Goal: Task Accomplishment & Management: Manage account settings

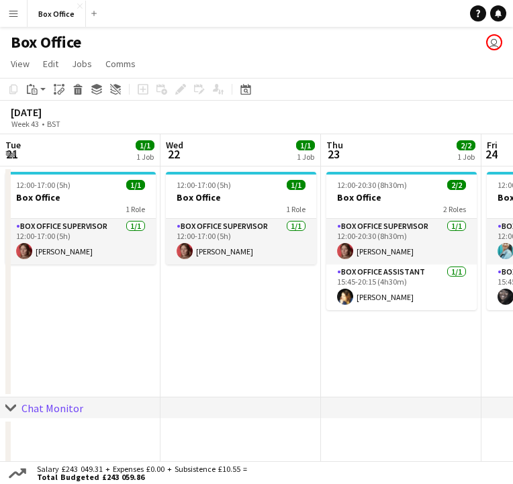
scroll to position [31, 0]
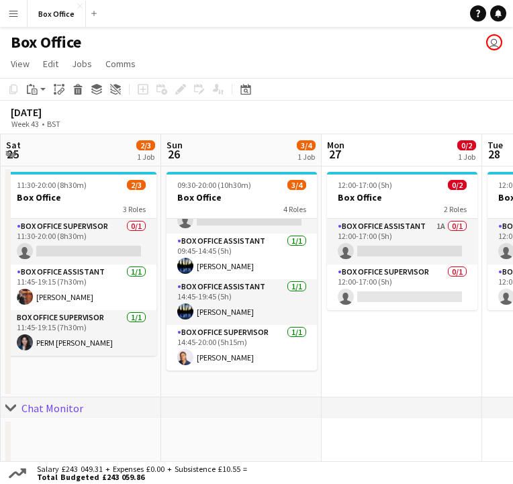
drag, startPoint x: 354, startPoint y: 59, endPoint x: 331, endPoint y: 86, distance: 35.2
click at [348, 59] on app-page-menu "View Day view expanded Day view collapsed Month view Date picker Jump to [DATE]…" at bounding box center [256, 64] width 513 height 25
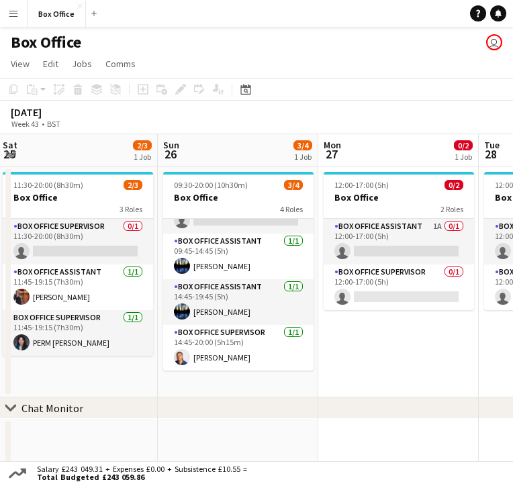
drag, startPoint x: 409, startPoint y: 330, endPoint x: 260, endPoint y: 387, distance: 160.1
click at [404, 330] on app-calendar-viewport "Tue 21 1/1 1 Job Wed 22 1/1 1 Job Thu 23 2/2 1 Job Fri 24 2/2 1 Job Sat 25 2/3 …" at bounding box center [256, 339] width 513 height 411
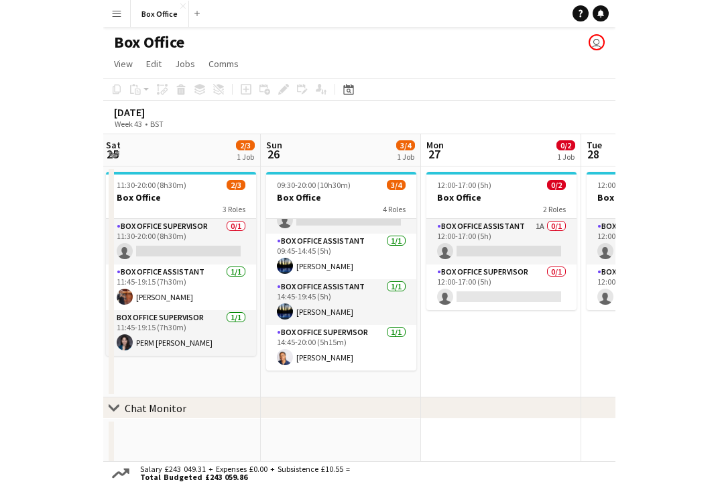
scroll to position [0, 646]
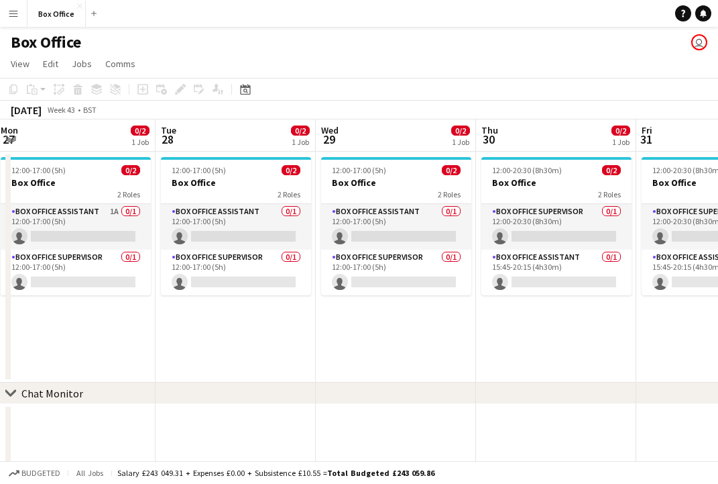
drag, startPoint x: 363, startPoint y: 370, endPoint x: 303, endPoint y: 322, distance: 77.3
click at [512, 333] on div "chevron-right Chat Monitor Thu 23 2/2 1 Job Fri 24 2/2 1 Job Sat 25 2/3 1 Job S…" at bounding box center [359, 324] width 718 height 411
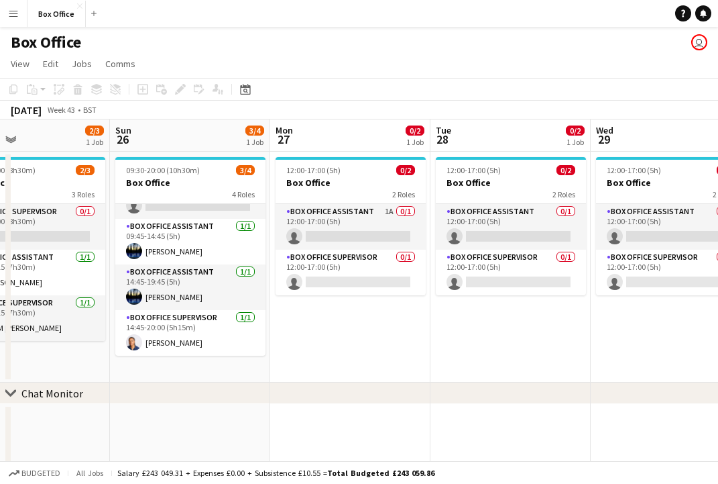
click at [512, 333] on app-calendar-viewport "Thu 23 2/2 1 Job Fri 24 2/2 1 Job Sat 25 2/3 1 Job Sun 26 3/4 1 Job Mon 27 0/2 …" at bounding box center [359, 324] width 718 height 411
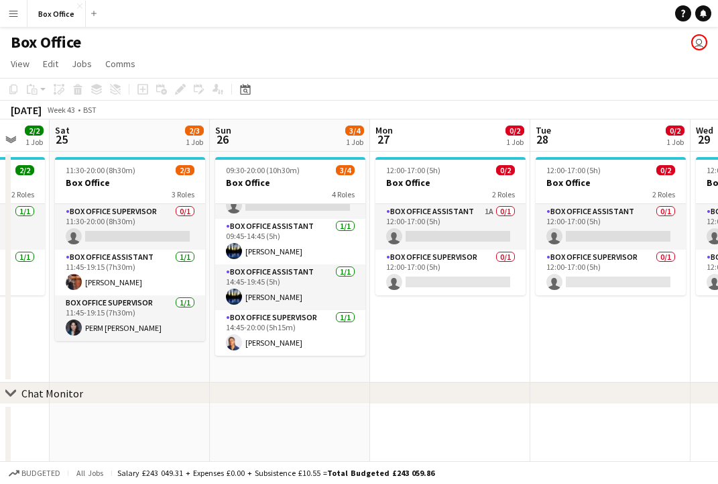
drag, startPoint x: 436, startPoint y: 344, endPoint x: 536, endPoint y: 338, distance: 100.1
click at [512, 343] on app-calendar-viewport "Thu 23 2/2 1 Job Fri 24 2/2 1 Job Sat 25 2/3 1 Job Sun 26 3/4 1 Job Mon 27 0/2 …" at bounding box center [359, 324] width 718 height 411
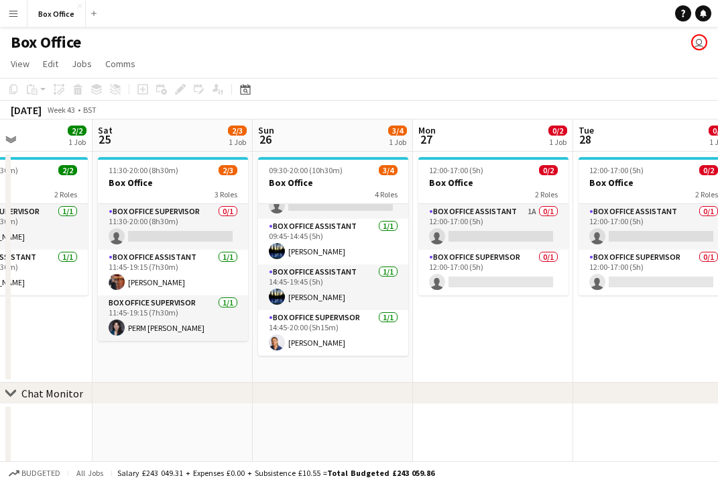
drag, startPoint x: 276, startPoint y: 326, endPoint x: 600, endPoint y: 333, distance: 324.1
click at [512, 337] on app-calendar-viewport "Wed 22 1/1 1 Job Thu 23 2/2 1 Job Fri 24 2/2 1 Job Sat 25 2/3 1 Job Sun 26 3/4 …" at bounding box center [359, 324] width 718 height 411
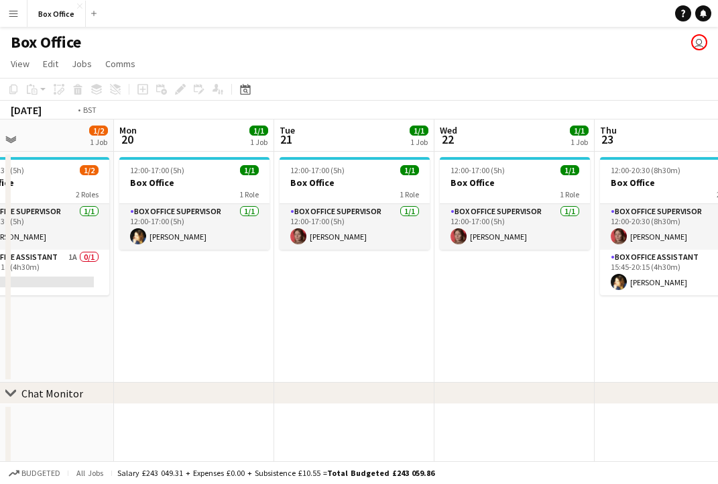
drag, startPoint x: 294, startPoint y: 339, endPoint x: 519, endPoint y: 318, distance: 225.7
click at [512, 318] on app-calendar-viewport "Sat 18 4/4 1 Job Sun 19 1/2 1 Job Mon 20 1/1 1 Job Tue 21 1/1 1 Job Wed 22 1/1 …" at bounding box center [359, 324] width 718 height 411
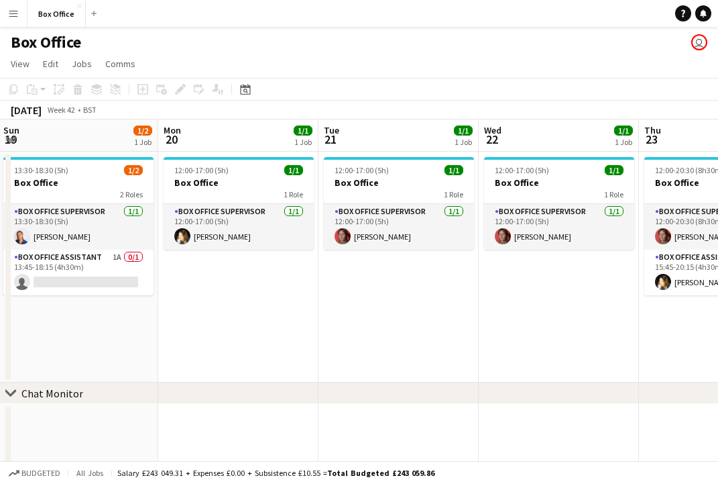
click at [512, 301] on app-calendar-viewport "Fri 17 2/2 1 Job Sat 18 4/4 1 Job Sun 19 1/2 1 Job Mon 20 1/1 1 Job Tue 21 1/1 …" at bounding box center [359, 324] width 718 height 411
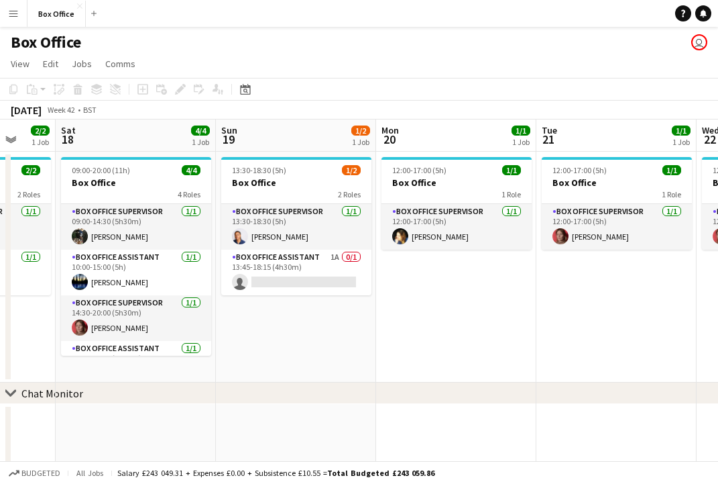
drag, startPoint x: 384, startPoint y: 309, endPoint x: 602, endPoint y: 302, distance: 217.5
click at [512, 302] on app-calendar-viewport "Thu 16 1/1 1 Job Fri 17 2/2 1 Job Sat 18 4/4 1 Job Sun 19 1/2 1 Job Mon 20 1/1 …" at bounding box center [359, 324] width 718 height 411
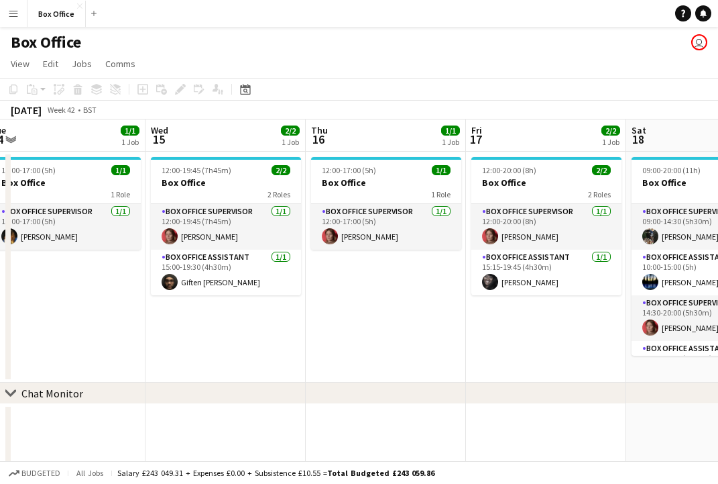
scroll to position [0, 304]
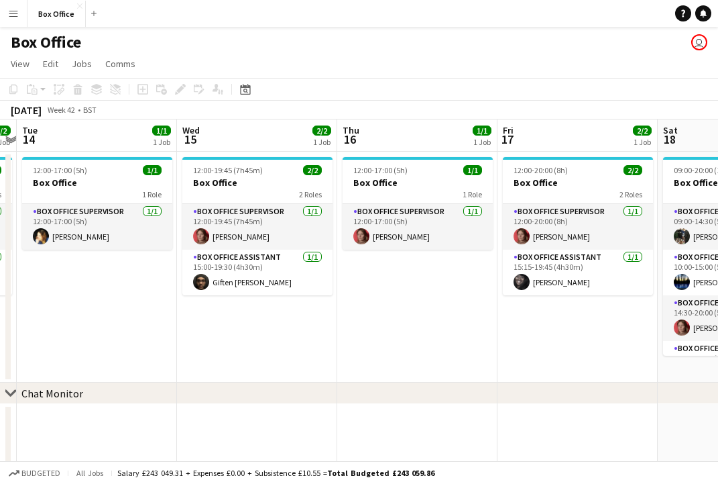
drag, startPoint x: 255, startPoint y: 339, endPoint x: 534, endPoint y: 349, distance: 279.2
click at [512, 349] on app-calendar-viewport "Sun 12 3/4 1 Job Mon 13 2/2 1 Job Tue 14 1/1 1 Job Wed 15 2/2 1 Job Thu 16 1/1 …" at bounding box center [359, 324] width 718 height 411
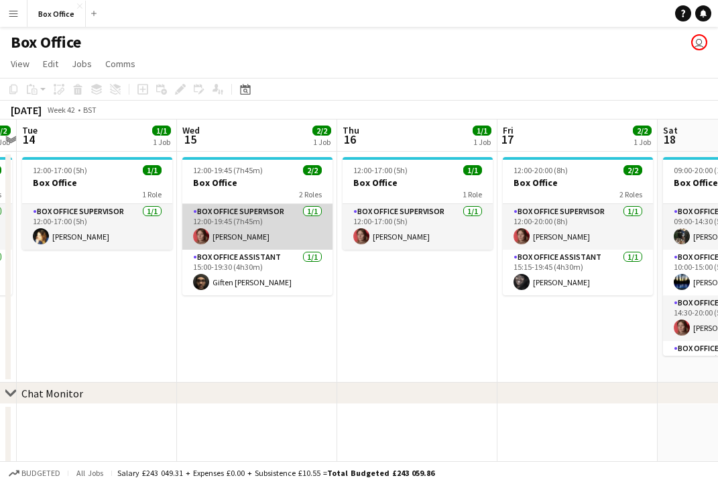
click at [255, 221] on app-card-role "Box Office Supervisor [DATE] 12:00-19:45 (7h45m) [PERSON_NAME]" at bounding box center [257, 227] width 150 height 46
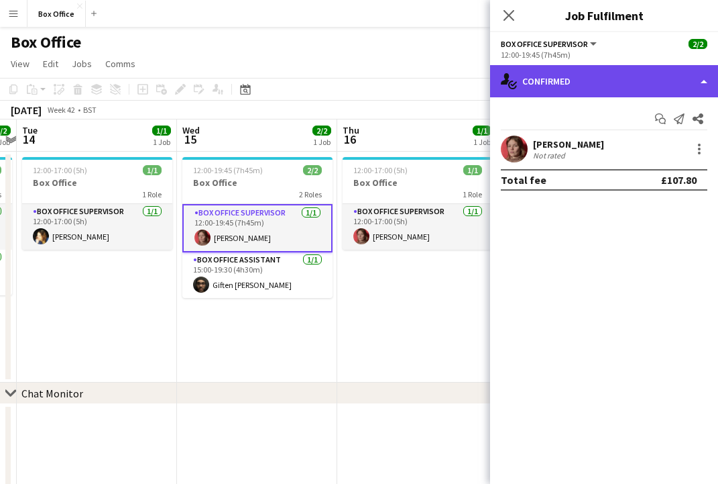
click at [512, 70] on div "single-neutral-actions-check-2 Confirmed" at bounding box center [604, 81] width 228 height 32
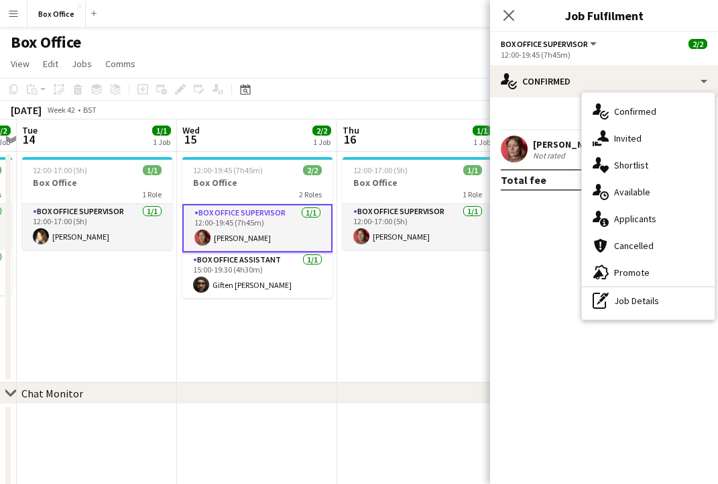
click at [330, 320] on app-date-cell "12:00-19:45 (7h45m) 2/2 Box Office 2 Roles Box Office Supervisor [DATE] 12:00-1…" at bounding box center [257, 267] width 160 height 231
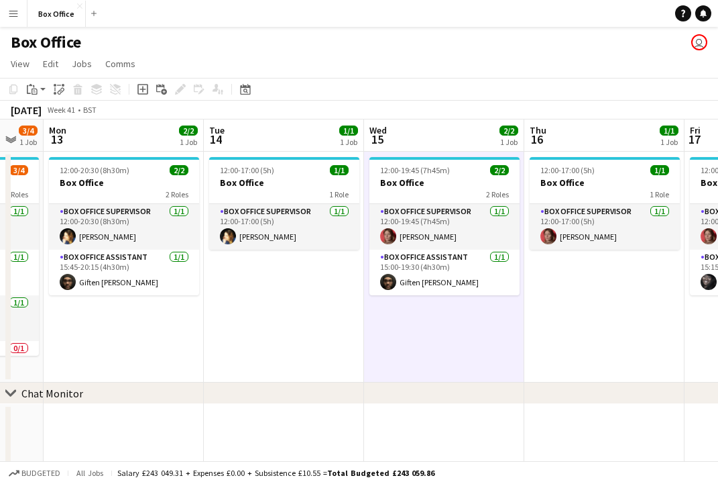
scroll to position [0, 275]
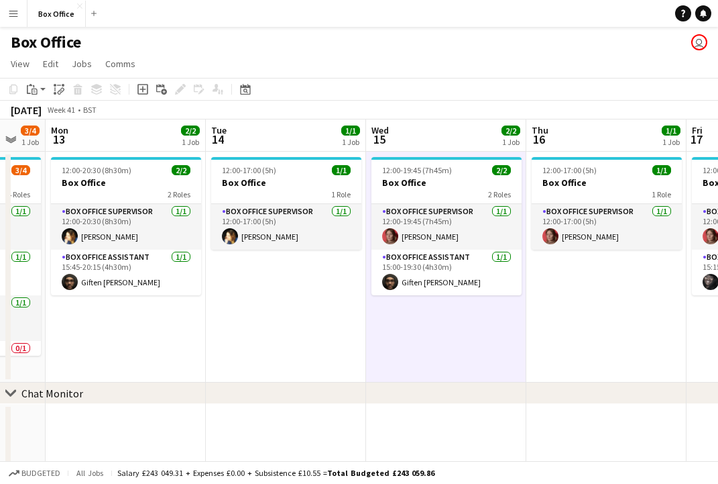
drag, startPoint x: 107, startPoint y: 303, endPoint x: 292, endPoint y: 298, distance: 185.2
click at [292, 298] on app-calendar-viewport "Sat 11 3/4 1 Job Sun 12 3/4 1 Job Mon 13 2/2 1 Job Tue 14 1/1 1 Job Wed 15 2/2 …" at bounding box center [359, 324] width 718 height 411
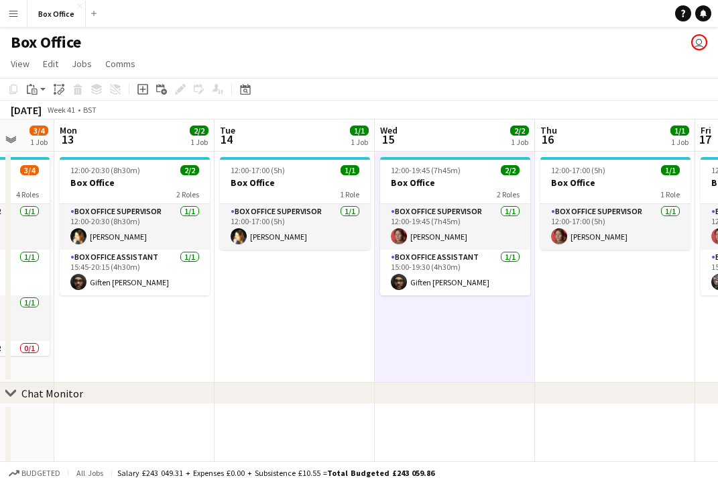
scroll to position [0, 426]
drag, startPoint x: 294, startPoint y: 330, endPoint x: 296, endPoint y: 323, distance: 6.8
click at [304, 339] on app-calendar-viewport "Fri 10 2/2 1 Job Sat 11 3/4 1 Job Sun 12 3/4 1 Job Mon 13 2/2 1 Job Tue 14 1/1 …" at bounding box center [359, 324] width 718 height 411
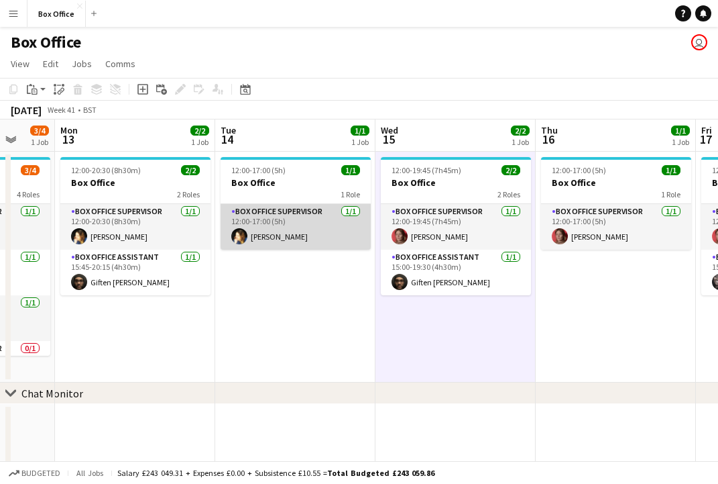
click at [273, 216] on app-card-role "Box Office Supervisor [DATE] 12:00-17:00 (5h) [PERSON_NAME]" at bounding box center [296, 227] width 150 height 46
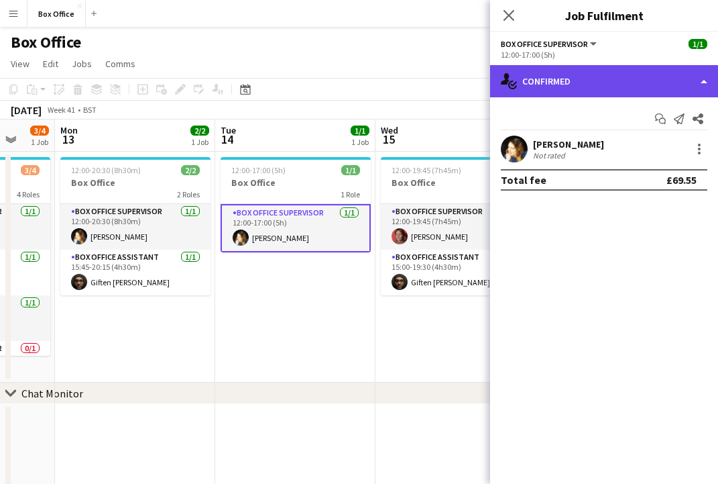
click at [512, 86] on div "single-neutral-actions-check-2 Confirmed" at bounding box center [604, 81] width 228 height 32
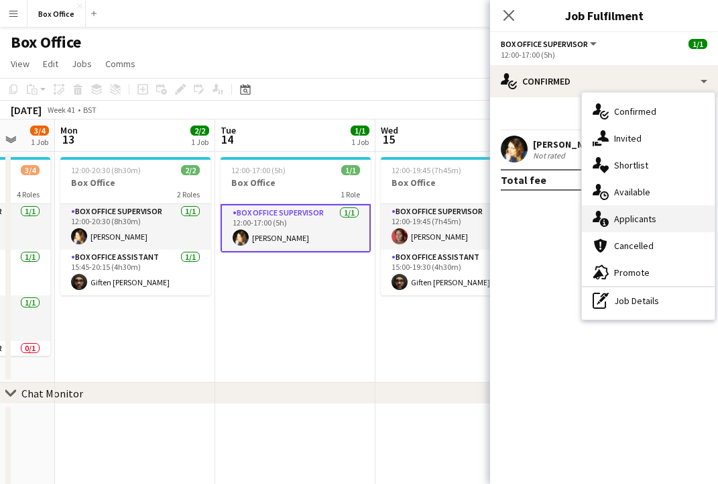
click at [512, 212] on div "single-neutral-actions-information Applicants" at bounding box center [648, 218] width 133 height 27
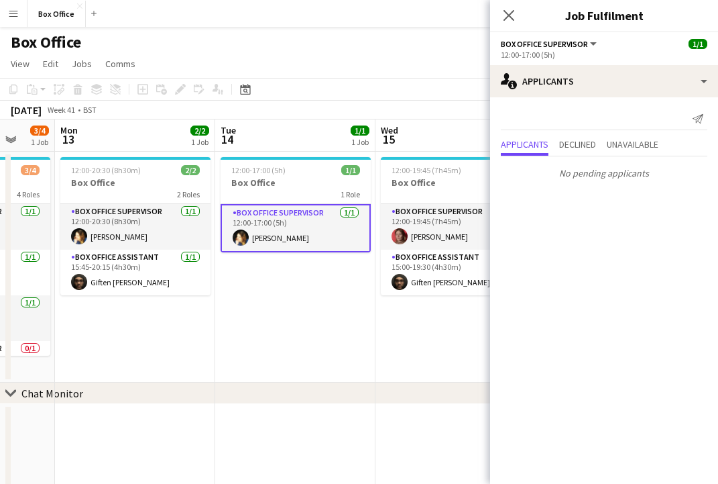
drag, startPoint x: 317, startPoint y: 349, endPoint x: 368, endPoint y: 235, distance: 125.8
click at [317, 349] on app-date-cell "12:00-17:00 (5h) 1/1 Box Office 1 Role Box Office Supervisor [DATE] 12:00-17:00…" at bounding box center [295, 267] width 160 height 231
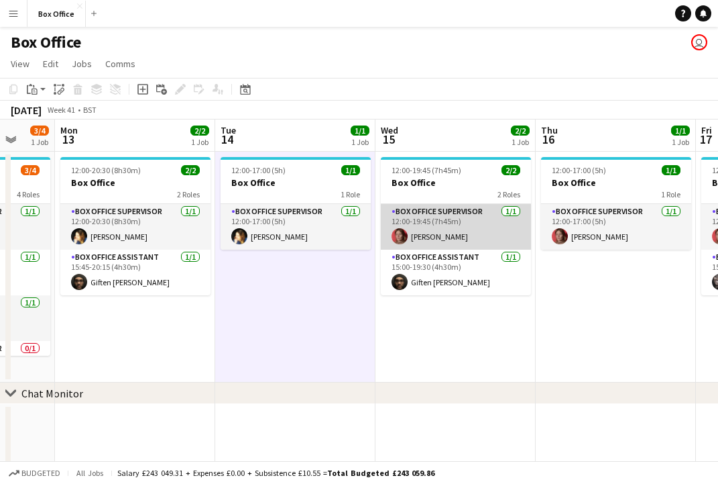
click at [413, 213] on app-card-role "Box Office Supervisor [DATE] 12:00-19:45 (7h45m) [PERSON_NAME]" at bounding box center [456, 227] width 150 height 46
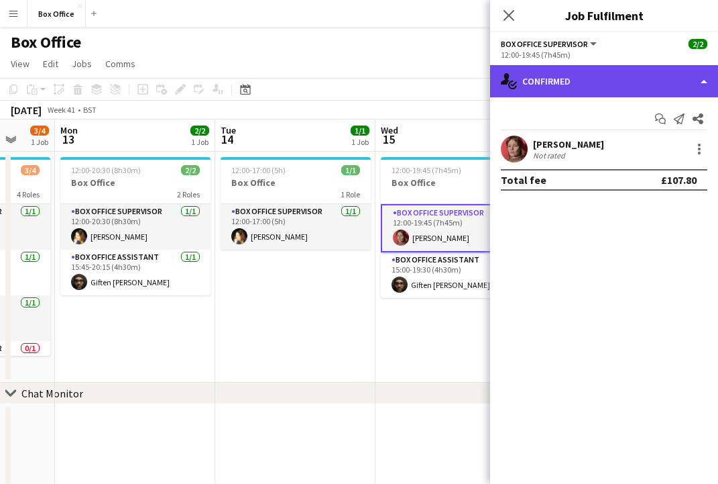
click at [512, 86] on div "single-neutral-actions-check-2 Confirmed" at bounding box center [604, 81] width 228 height 32
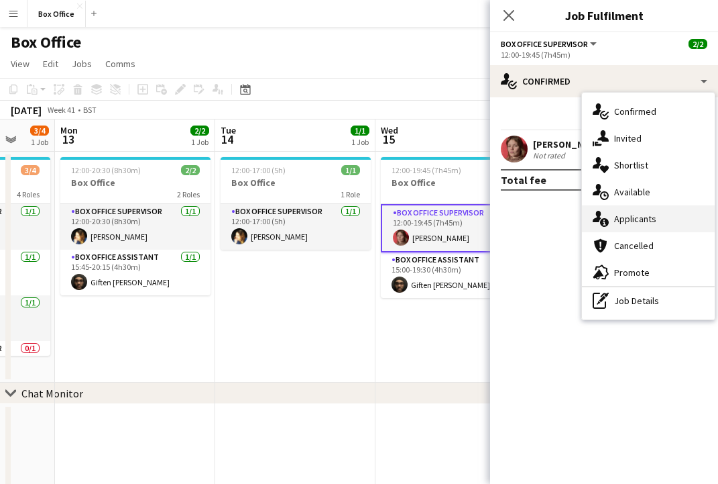
click at [512, 217] on span "Applicants" at bounding box center [635, 219] width 42 height 12
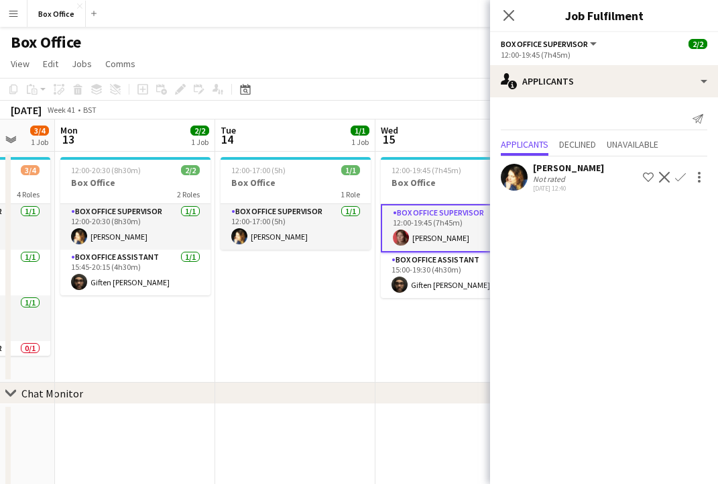
drag, startPoint x: 298, startPoint y: 335, endPoint x: 307, endPoint y: 297, distance: 39.2
click at [299, 335] on app-date-cell "12:00-17:00 (5h) 1/1 Box Office 1 Role Box Office Supervisor [DATE] 12:00-17:00…" at bounding box center [295, 267] width 160 height 231
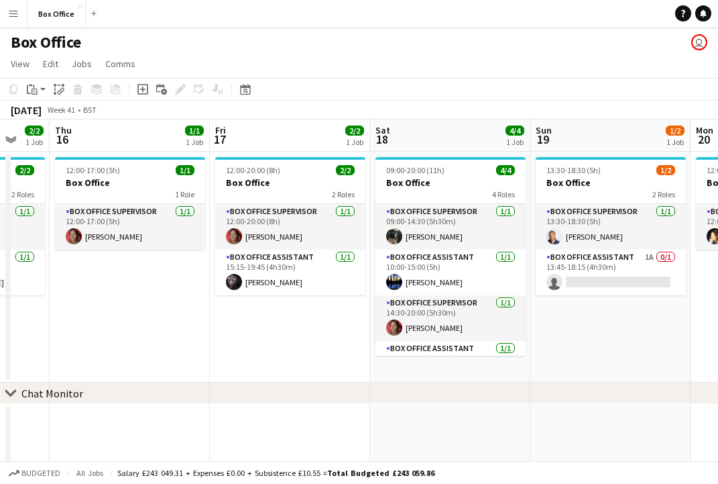
drag, startPoint x: 627, startPoint y: 323, endPoint x: 137, endPoint y: 333, distance: 489.8
click at [137, 333] on app-calendar-viewport "Sun 12 3/4 1 Job Mon 13 2/2 1 Job Tue 14 1/1 1 Job Wed 15 2/2 1 Job Thu 16 1/1 …" at bounding box center [359, 324] width 718 height 411
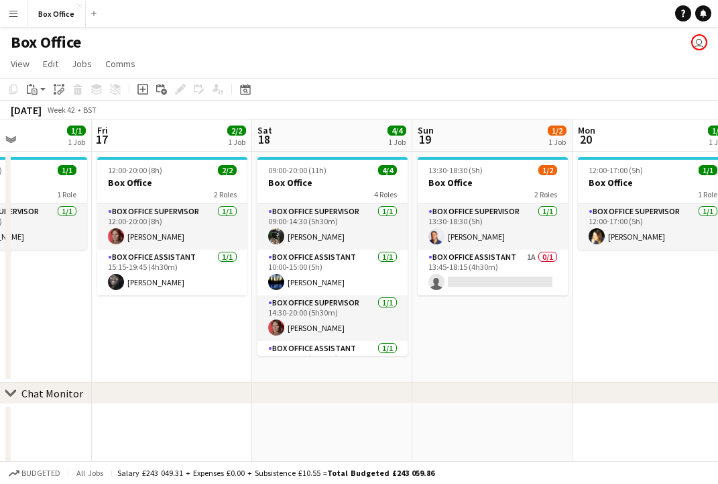
drag, startPoint x: 617, startPoint y: 360, endPoint x: 497, endPoint y: 359, distance: 120.1
click at [497, 359] on app-calendar-viewport "Tue 14 1/1 1 Job Wed 15 2/2 1 Job Thu 16 1/1 1 Job Fri 17 2/2 1 Job Sat 18 4/4 …" at bounding box center [359, 324] width 718 height 411
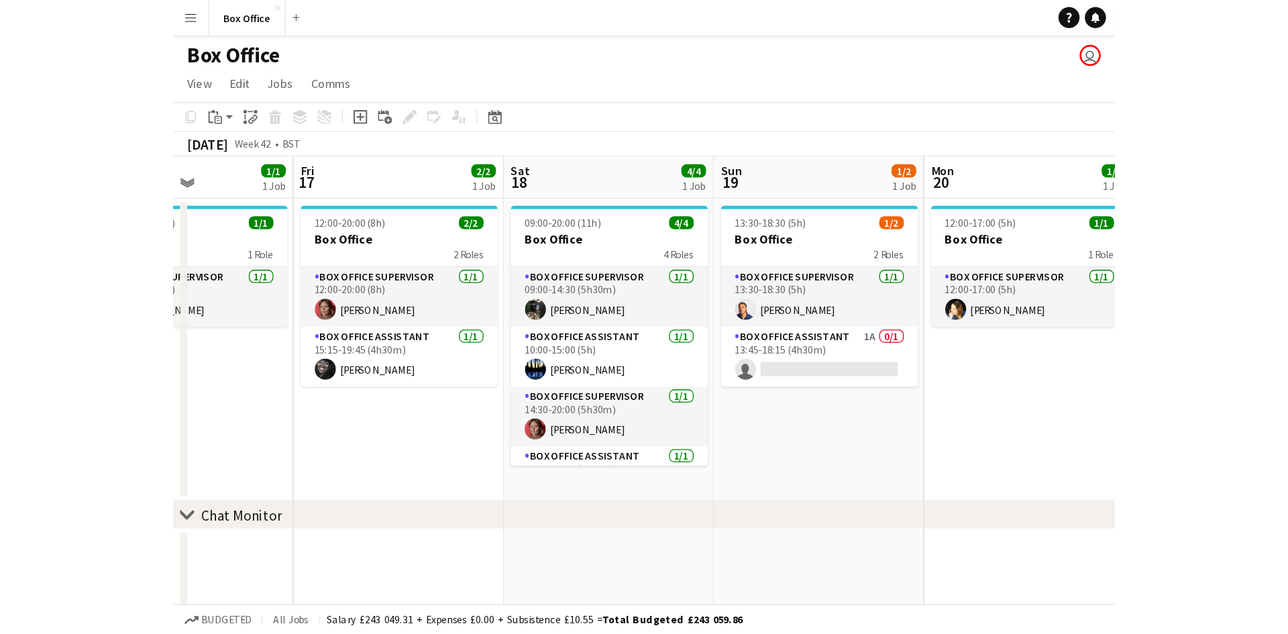
scroll to position [0, 394]
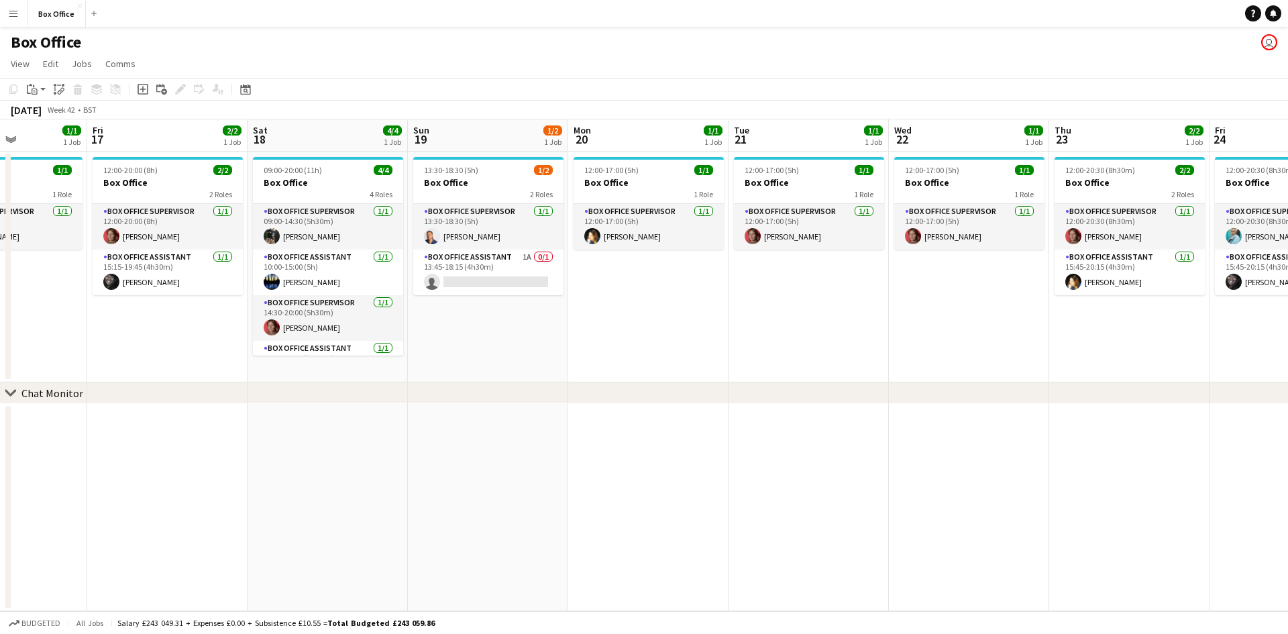
click at [512, 290] on app-date-cell "12:00-17:00 (5h) 1/1 Box Office 1 Role Box Office Supervisor [DATE] 12:00-17:00…" at bounding box center [648, 267] width 160 height 231
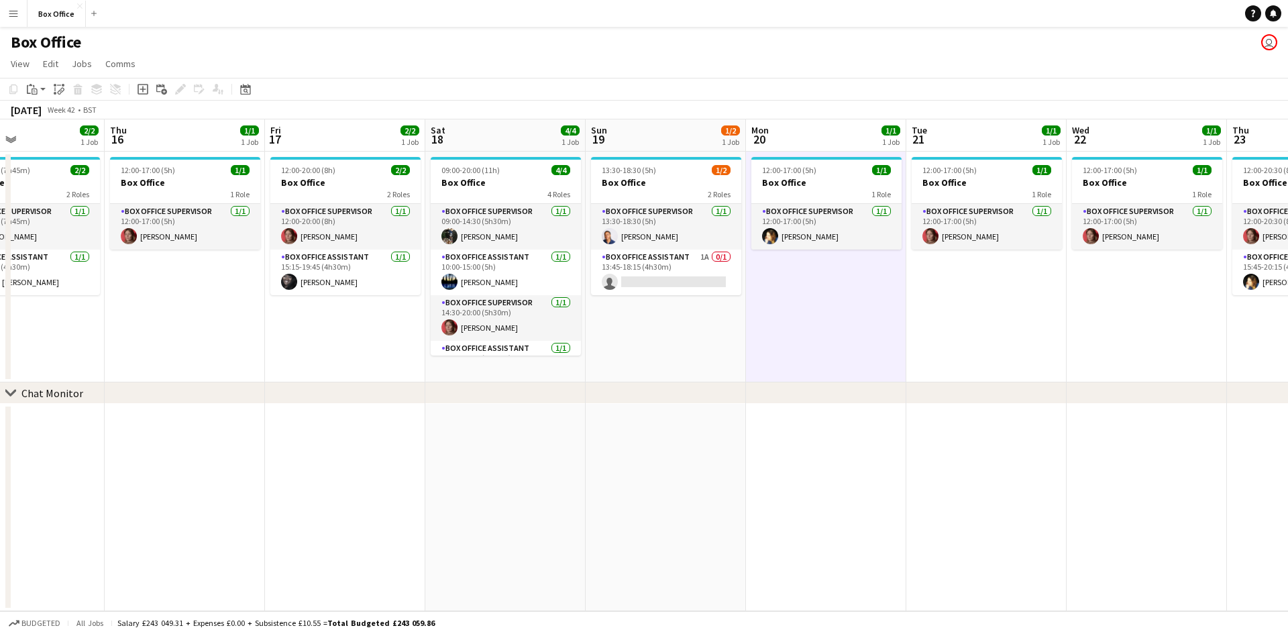
drag, startPoint x: 738, startPoint y: 353, endPoint x: 663, endPoint y: 348, distance: 75.3
click at [512, 280] on app-calendar-viewport "Tue 14 1/1 1 Job Wed 15 2/2 1 Job Thu 16 1/1 1 Job Fri 17 2/2 1 Job Sat 18 4/4 …" at bounding box center [644, 365] width 1288 height 492
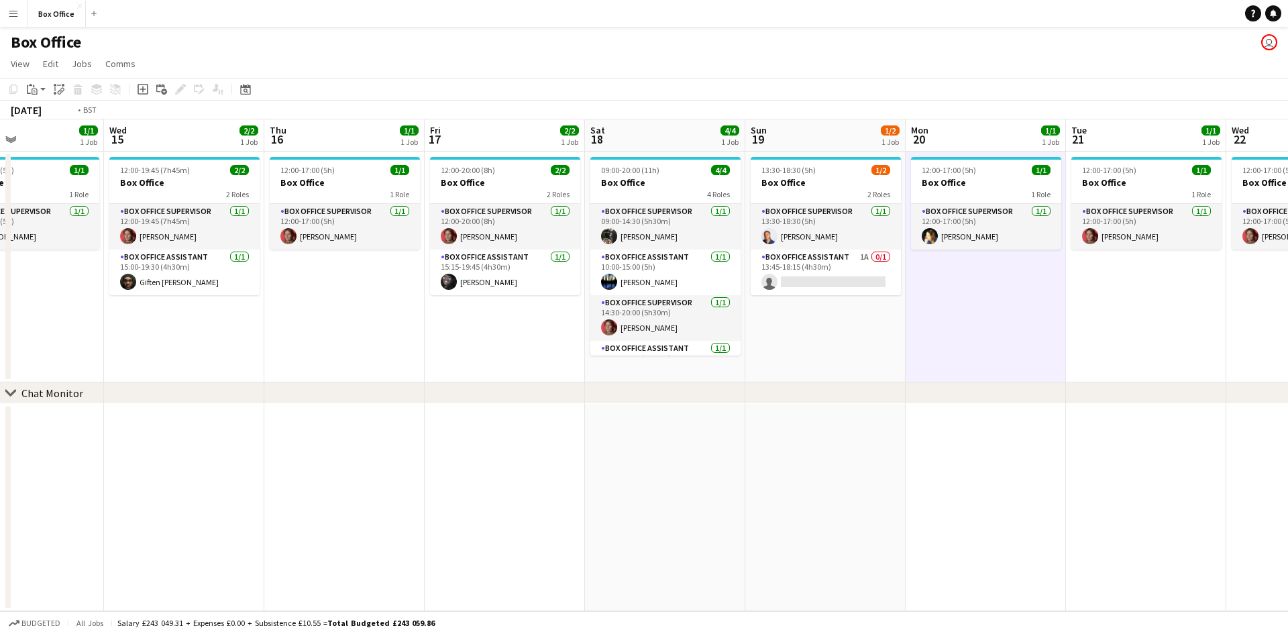
drag, startPoint x: 341, startPoint y: 362, endPoint x: 635, endPoint y: 304, distance: 298.8
click at [512, 304] on app-calendar-viewport "Sun 12 3/4 1 Job Mon 13 2/2 1 Job Tue 14 1/1 1 Job Wed 15 2/2 1 Job Thu 16 1/1 …" at bounding box center [644, 365] width 1288 height 492
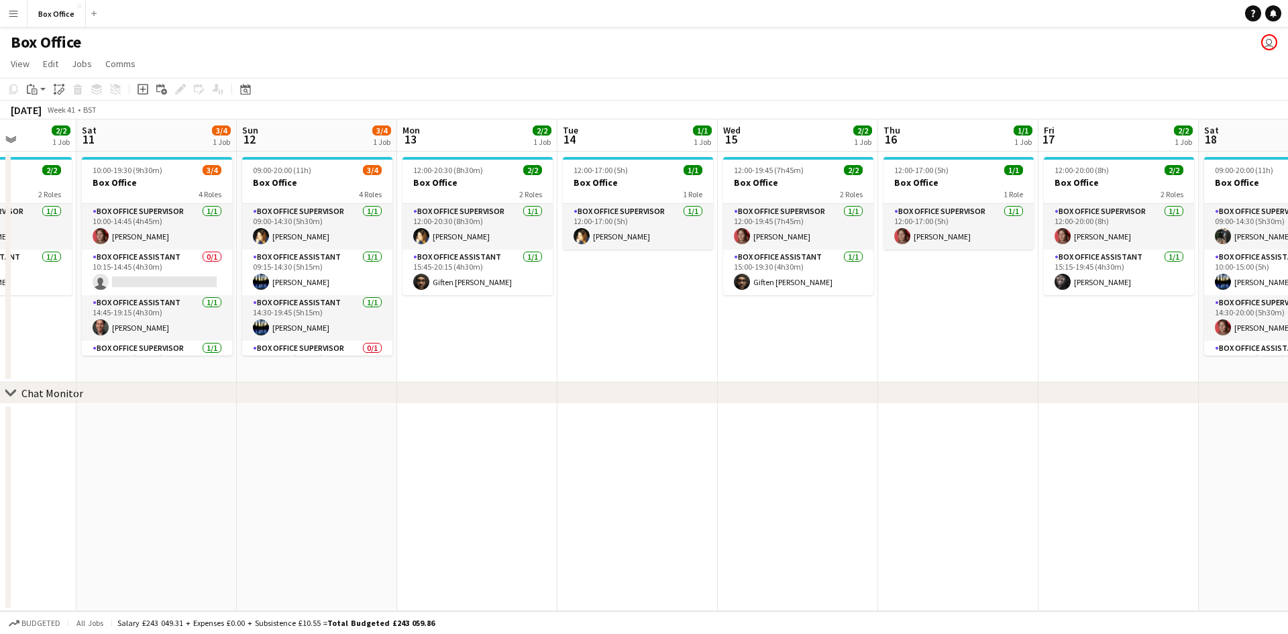
drag, startPoint x: 702, startPoint y: 313, endPoint x: 547, endPoint y: 347, distance: 158.7
click at [512, 312] on app-calendar-viewport "Wed 8 1/1 1 Job Thu 9 2/2 1 Job Fri 10 2/2 1 Job Sat 11 3/4 1 Job Sun 12 3/4 1 …" at bounding box center [644, 365] width 1288 height 492
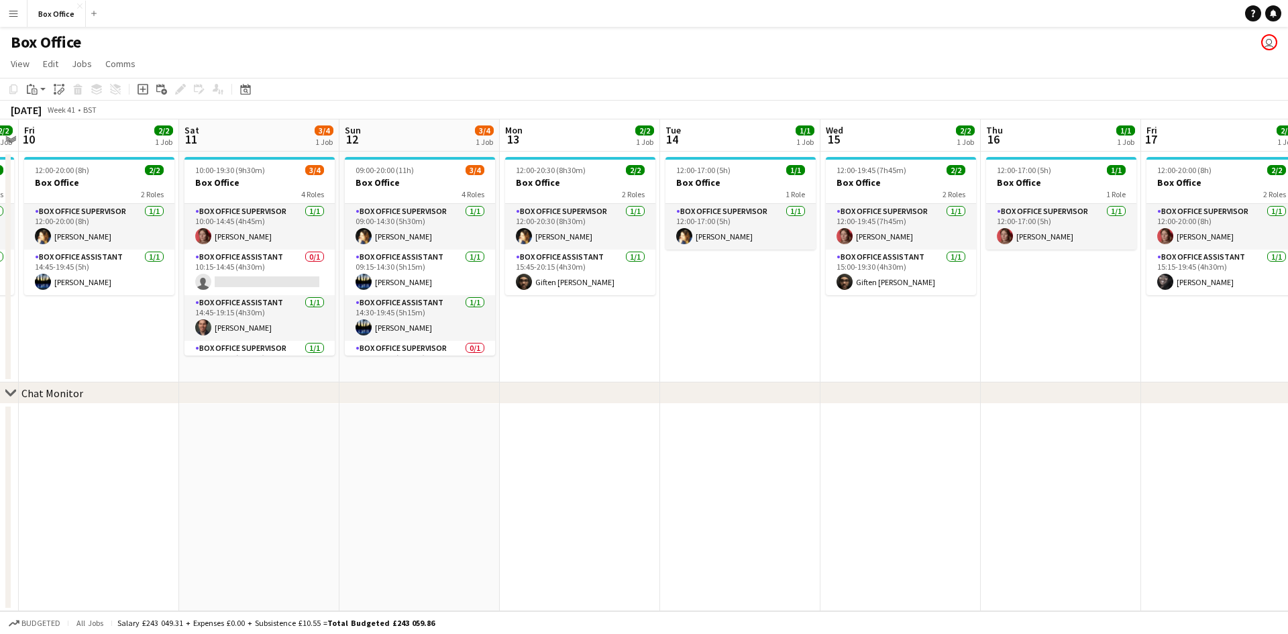
drag, startPoint x: 547, startPoint y: 348, endPoint x: 927, endPoint y: 315, distance: 381.8
click at [512, 315] on app-calendar-viewport "Wed 8 1/1 1 Job Thu 9 2/2 1 Job Fri 10 2/2 1 Job Sat 11 3/4 1 Job Sun 12 3/4 1 …" at bounding box center [644, 365] width 1288 height 492
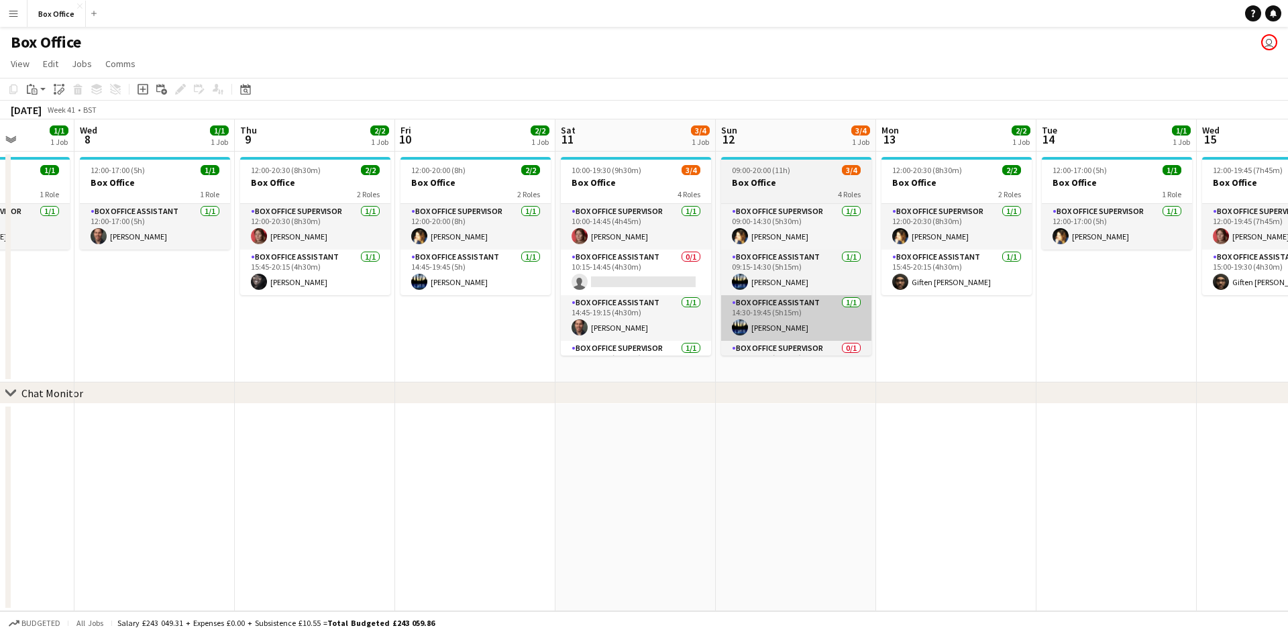
drag, startPoint x: 371, startPoint y: 402, endPoint x: 773, endPoint y: 303, distance: 414.7
click at [512, 299] on div "chevron-right Chat Monitor Sun 5 2/2 1 Job Mon 6 1/1 1 Job Tue 7 1/1 1 Job Wed …" at bounding box center [644, 365] width 1288 height 492
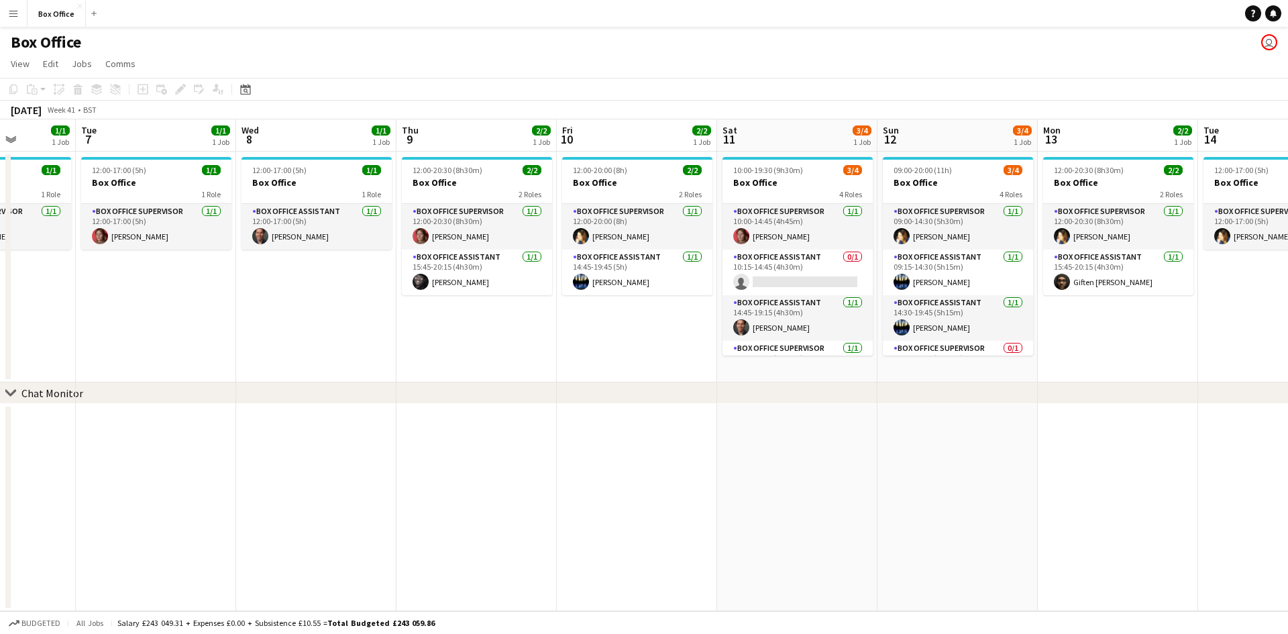
drag, startPoint x: 538, startPoint y: 297, endPoint x: 700, endPoint y: 259, distance: 166.0
click at [512, 259] on app-calendar-viewport "Sat 4 2/2 1 Job Sun 5 2/2 1 Job Mon 6 1/1 1 Job Tue 7 1/1 1 Job Wed 8 1/1 1 Job…" at bounding box center [644, 365] width 1288 height 492
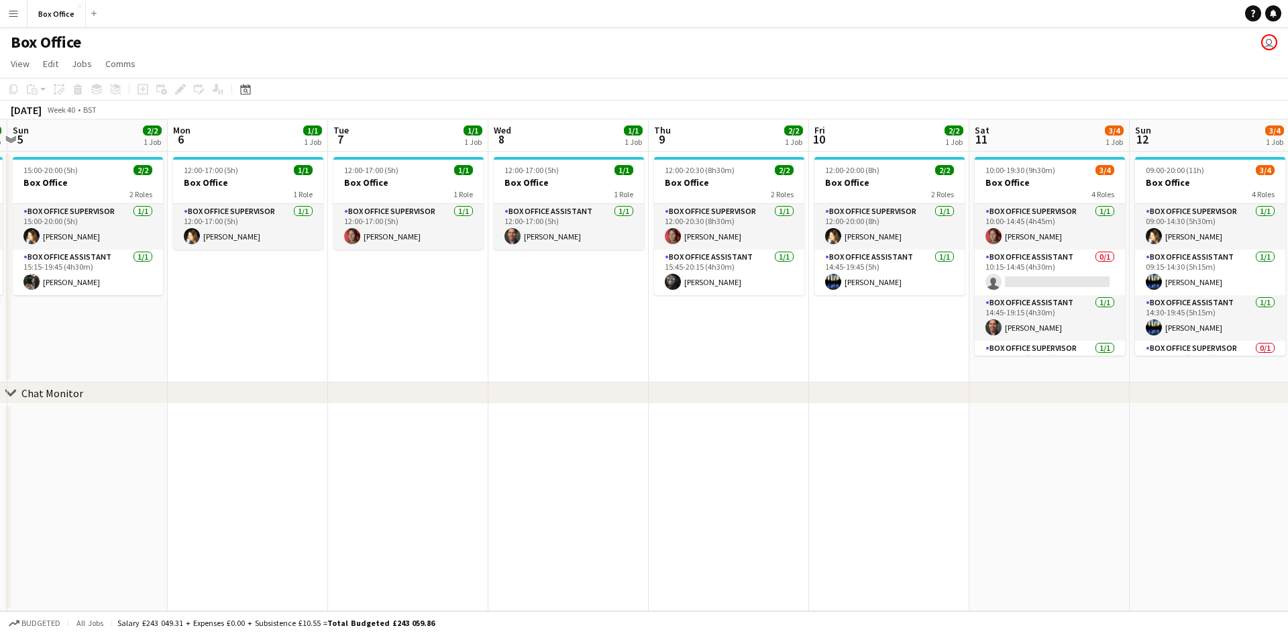
drag, startPoint x: 286, startPoint y: 367, endPoint x: 641, endPoint y: 303, distance: 360.5
click at [512, 303] on app-calendar-viewport "Fri 3 2/2 1 Job Sat 4 2/2 1 Job Sun 5 2/2 1 Job Mon 6 1/1 1 Job Tue 7 1/1 1 Job…" at bounding box center [644, 365] width 1288 height 492
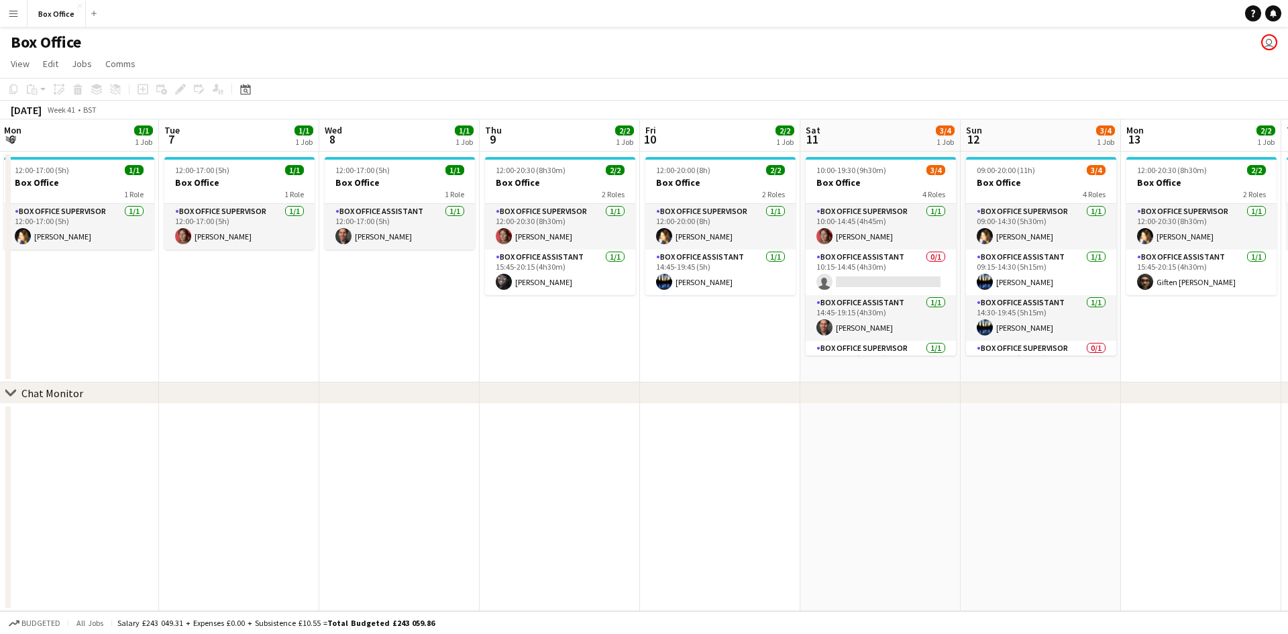
drag, startPoint x: 845, startPoint y: 343, endPoint x: 538, endPoint y: 360, distance: 307.7
click at [512, 335] on app-calendar-viewport "Thu 2 1/1 1 Job Fri 3 2/2 1 Job Sat 4 2/2 1 Job Sun 5 2/2 1 Job Mon 6 1/1 1 Job…" at bounding box center [644, 365] width 1288 height 492
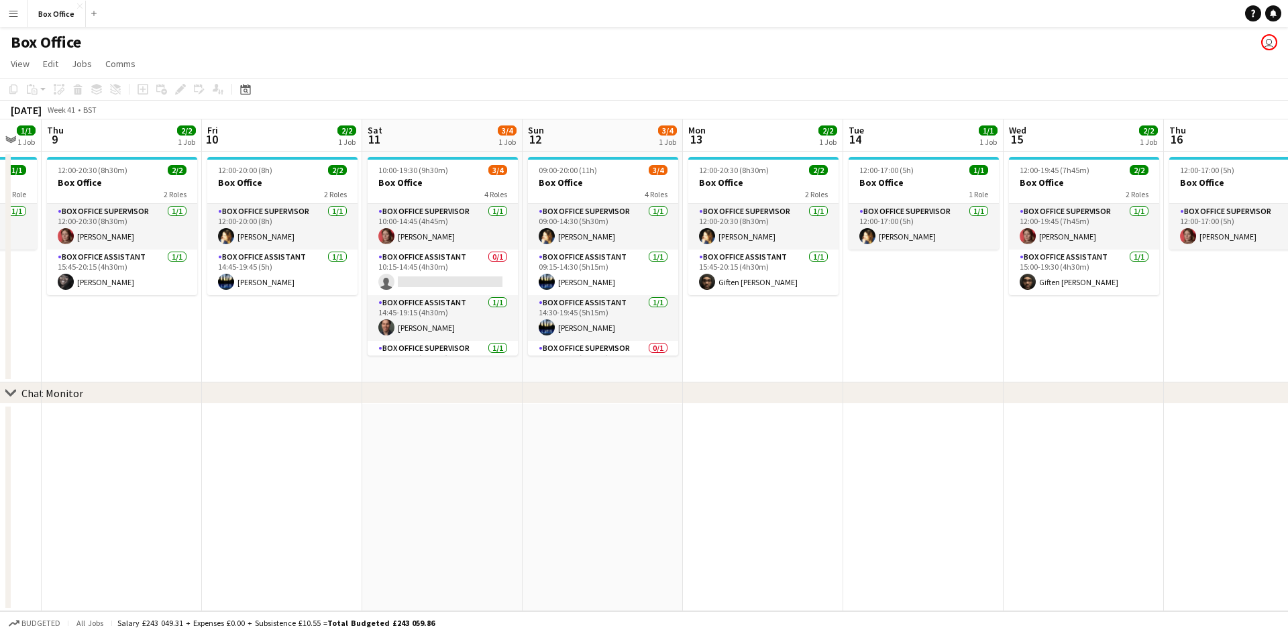
drag, startPoint x: 906, startPoint y: 328, endPoint x: 468, endPoint y: 349, distance: 438.5
click at [468, 349] on app-calendar-viewport "Mon 6 1/1 1 Job Tue 7 1/1 1 Job Wed 8 1/1 1 Job Thu 9 2/2 1 Job Fri 10 2/2 1 Jo…" at bounding box center [644, 365] width 1288 height 492
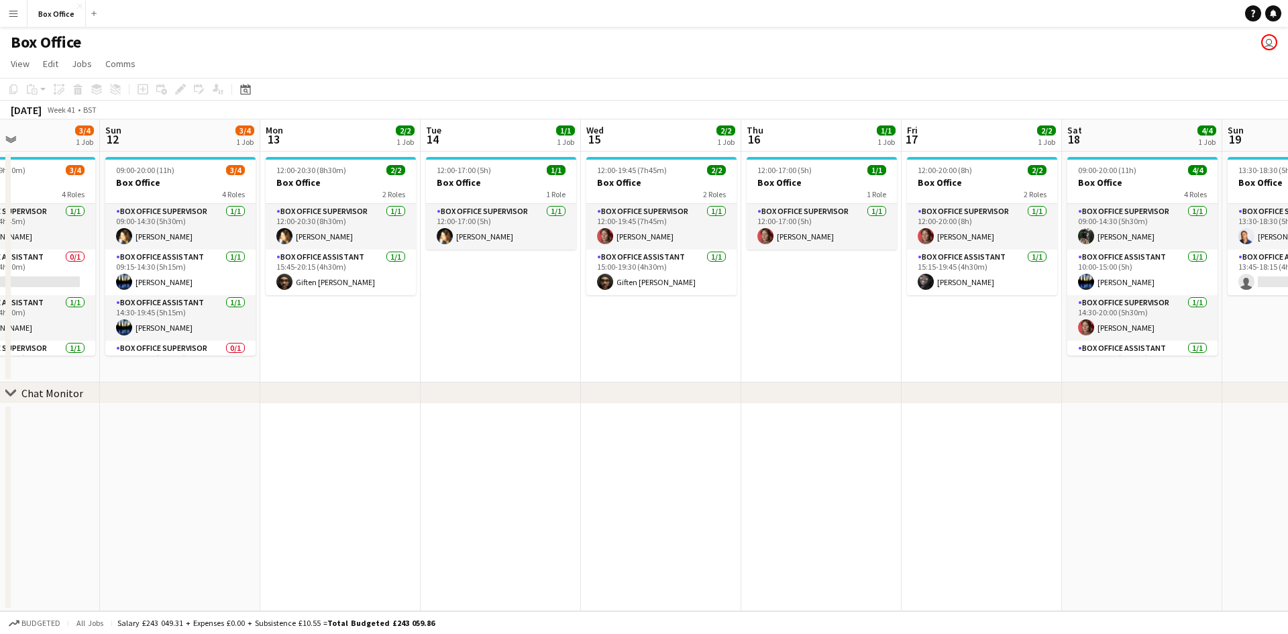
drag, startPoint x: 913, startPoint y: 329, endPoint x: 731, endPoint y: 309, distance: 183.5
click at [448, 298] on app-calendar-viewport "Wed 8 1/1 1 Job Thu 9 2/2 1 Job Fri 10 2/2 1 Job Sat 11 3/4 1 Job Sun 12 3/4 1 …" at bounding box center [644, 365] width 1288 height 492
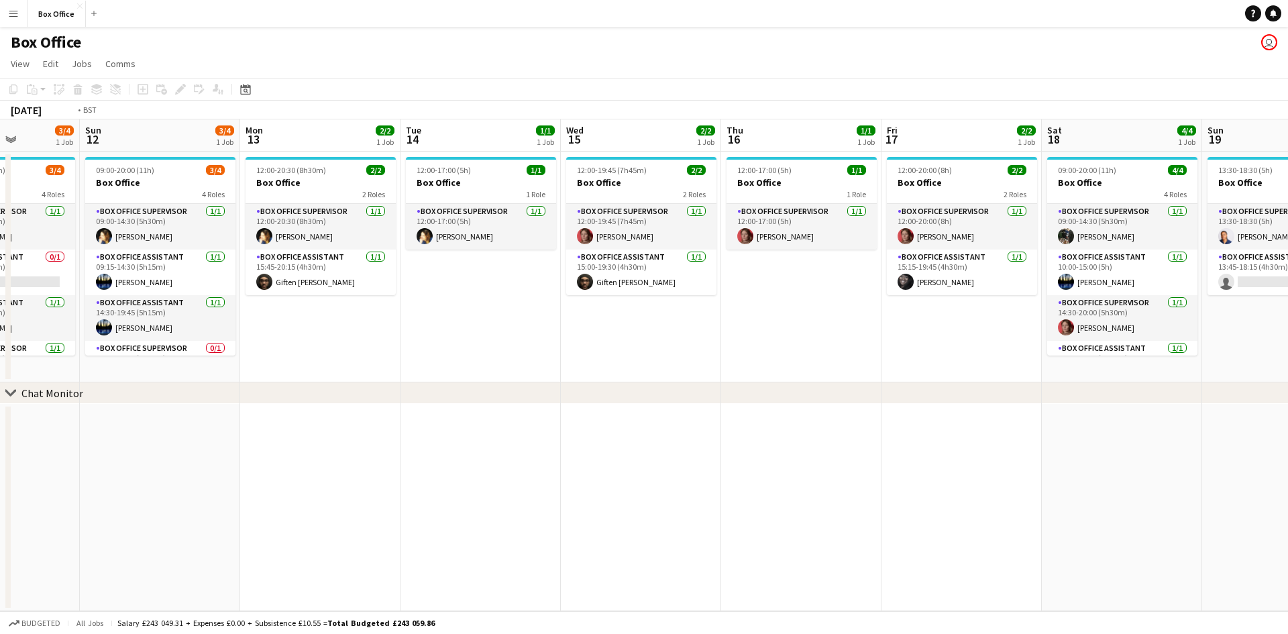
scroll to position [0, 460]
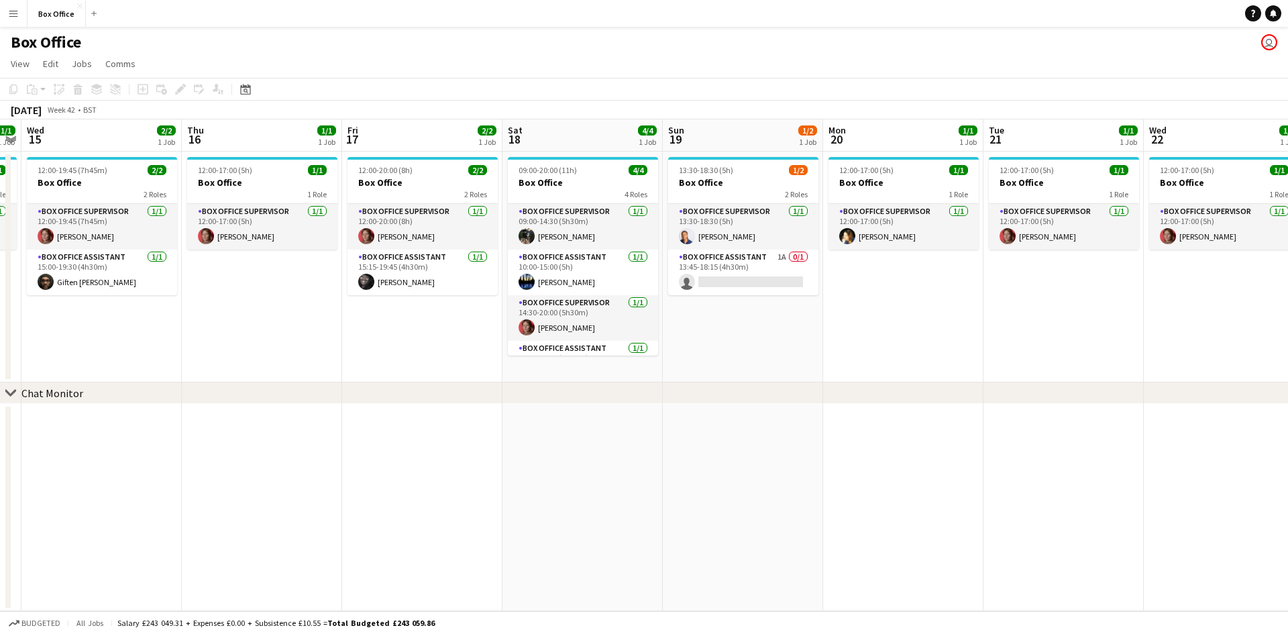
drag, startPoint x: 1042, startPoint y: 333, endPoint x: 525, endPoint y: 287, distance: 519.2
click at [512, 287] on app-calendar-viewport "Sun 12 3/4 1 Job Mon 13 2/2 1 Job Tue 14 1/1 1 Job Wed 15 2/2 1 Job Thu 16 1/1 …" at bounding box center [644, 365] width 1288 height 492
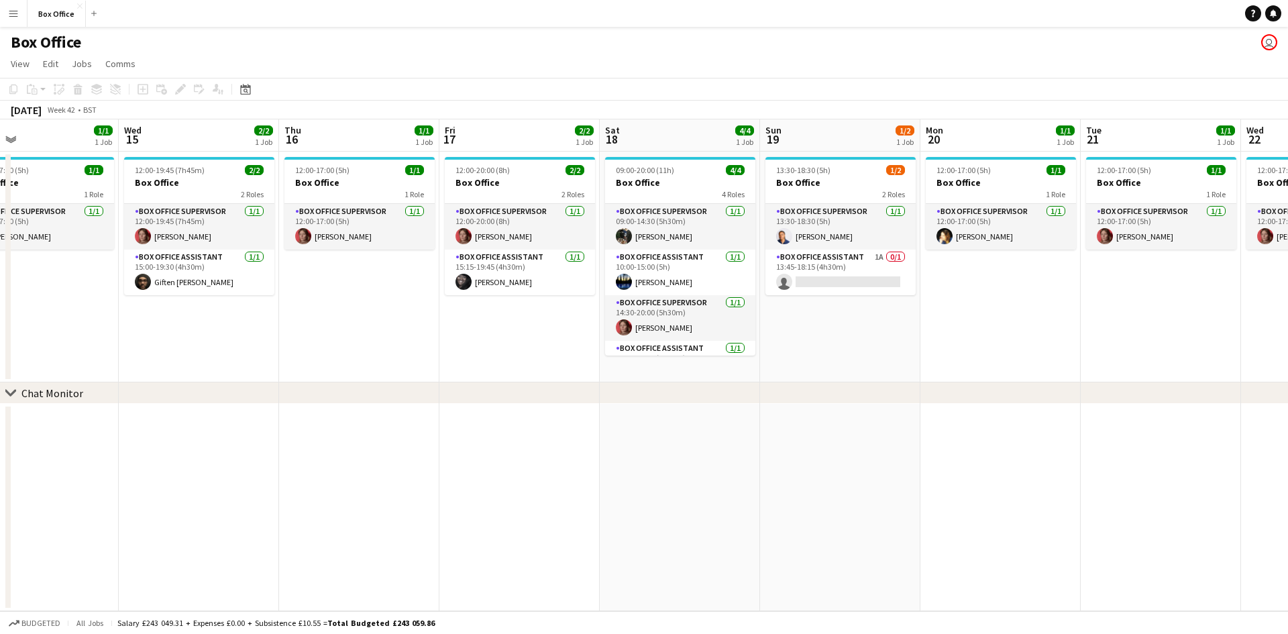
drag, startPoint x: 393, startPoint y: 349, endPoint x: 629, endPoint y: 317, distance: 238.3
click at [512, 317] on app-calendar-viewport "Sun 12 3/4 1 Job Mon 13 2/2 1 Job Tue 14 1/1 1 Job Wed 15 2/2 1 Job Thu 16 1/1 …" at bounding box center [644, 365] width 1288 height 492
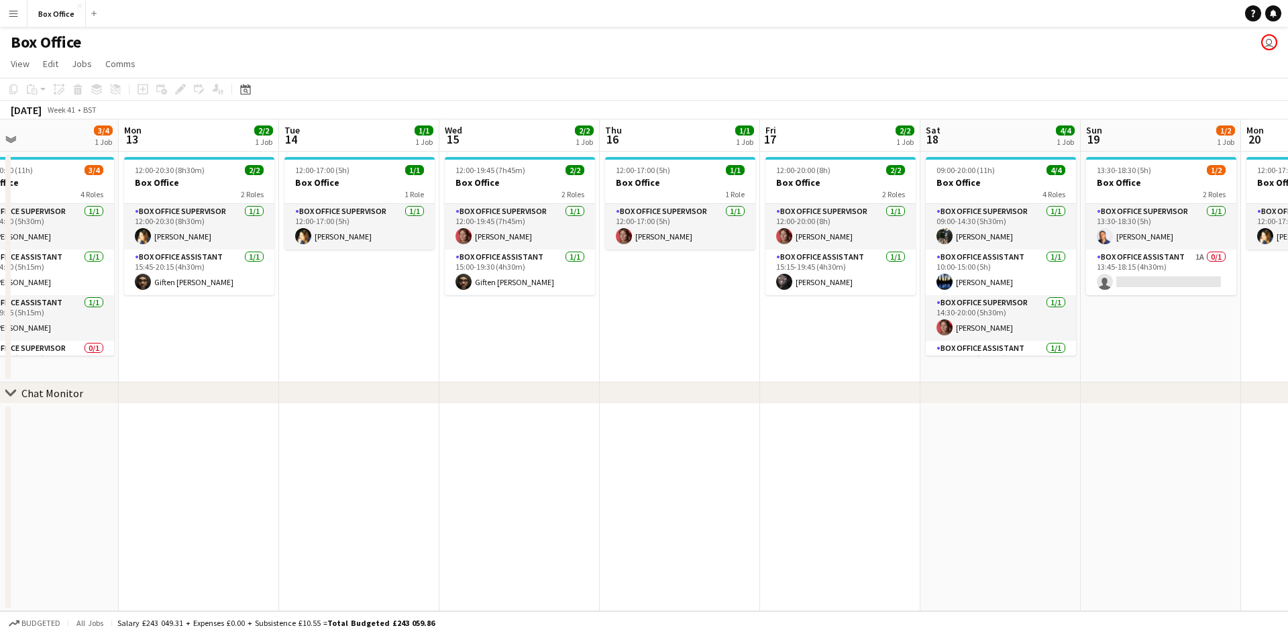
drag, startPoint x: 710, startPoint y: 310, endPoint x: 726, endPoint y: 309, distance: 16.2
click at [512, 309] on app-calendar-viewport "Fri 10 2/2 1 Job Sat 11 3/4 1 Job Sun 12 3/4 1 Job Mon 13 2/2 1 Job Tue 14 1/1 …" at bounding box center [644, 365] width 1288 height 492
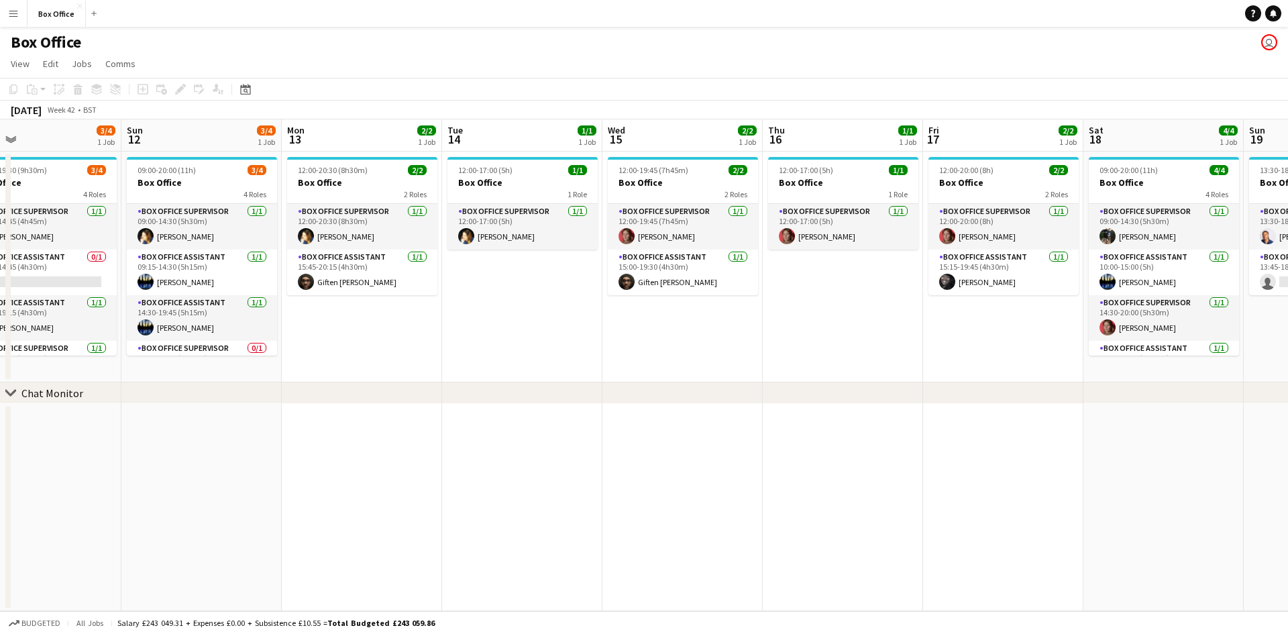
click at [512, 328] on app-calendar-viewport "Thu 9 2/2 1 Job Fri 10 2/2 1 Job Sat 11 3/4 1 Job Sun 12 3/4 1 Job Mon 13 2/2 1…" at bounding box center [644, 365] width 1288 height 492
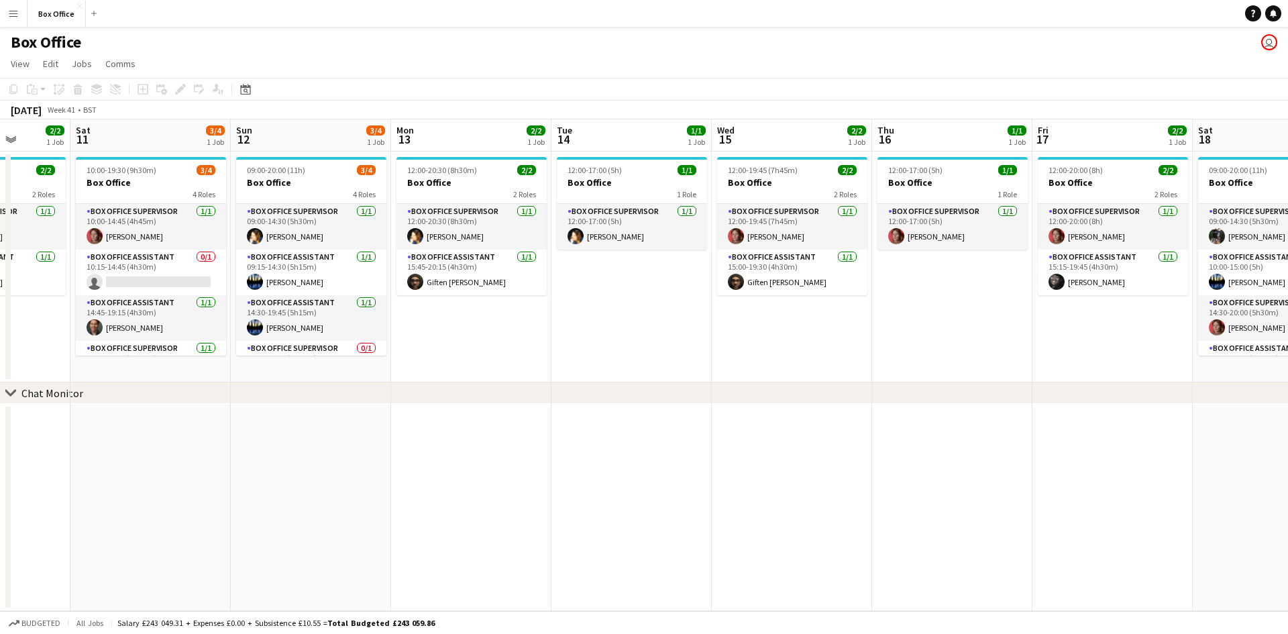
drag, startPoint x: 688, startPoint y: 286, endPoint x: 958, endPoint y: 286, distance: 269.7
click at [512, 286] on app-calendar-viewport "Wed 8 1/1 1 Job Thu 9 2/2 1 Job Fri 10 2/2 1 Job Sat 11 3/4 1 Job Sun 12 3/4 1 …" at bounding box center [644, 365] width 1288 height 492
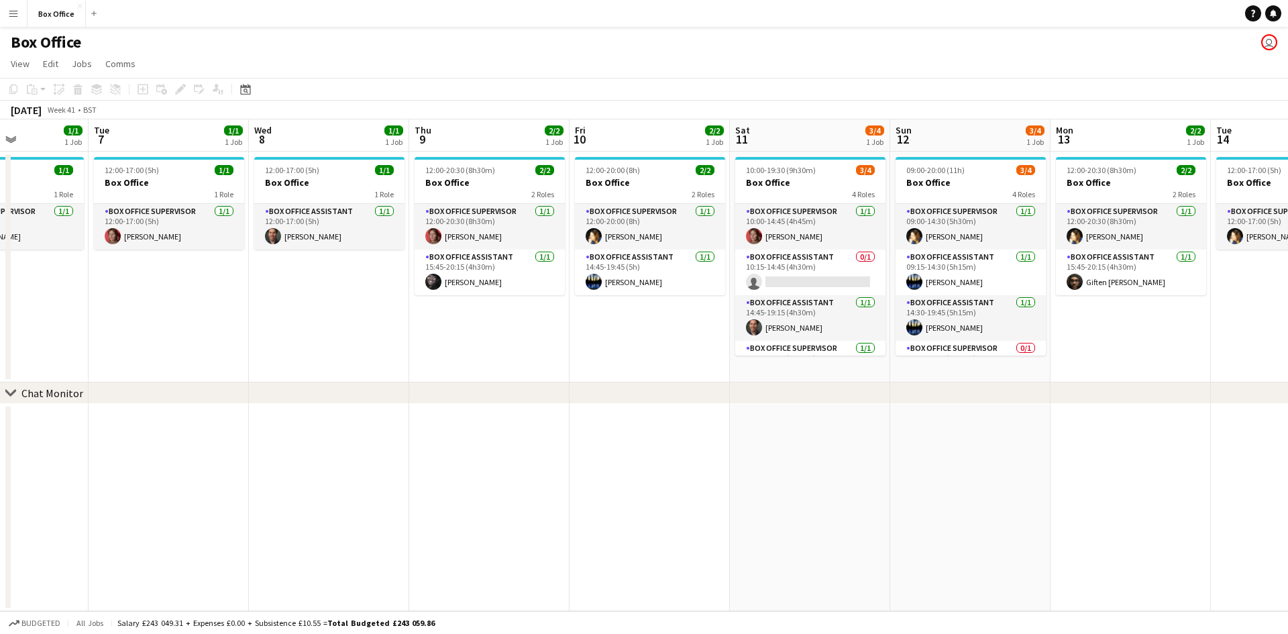
drag, startPoint x: 320, startPoint y: 340, endPoint x: 659, endPoint y: 309, distance: 340.2
click at [512, 309] on app-calendar-viewport "Sat 4 2/2 1 Job Sun 5 2/2 1 Job Mon 6 1/1 1 Job Tue 7 1/1 1 Job Wed 8 1/1 1 Job…" at bounding box center [644, 365] width 1288 height 492
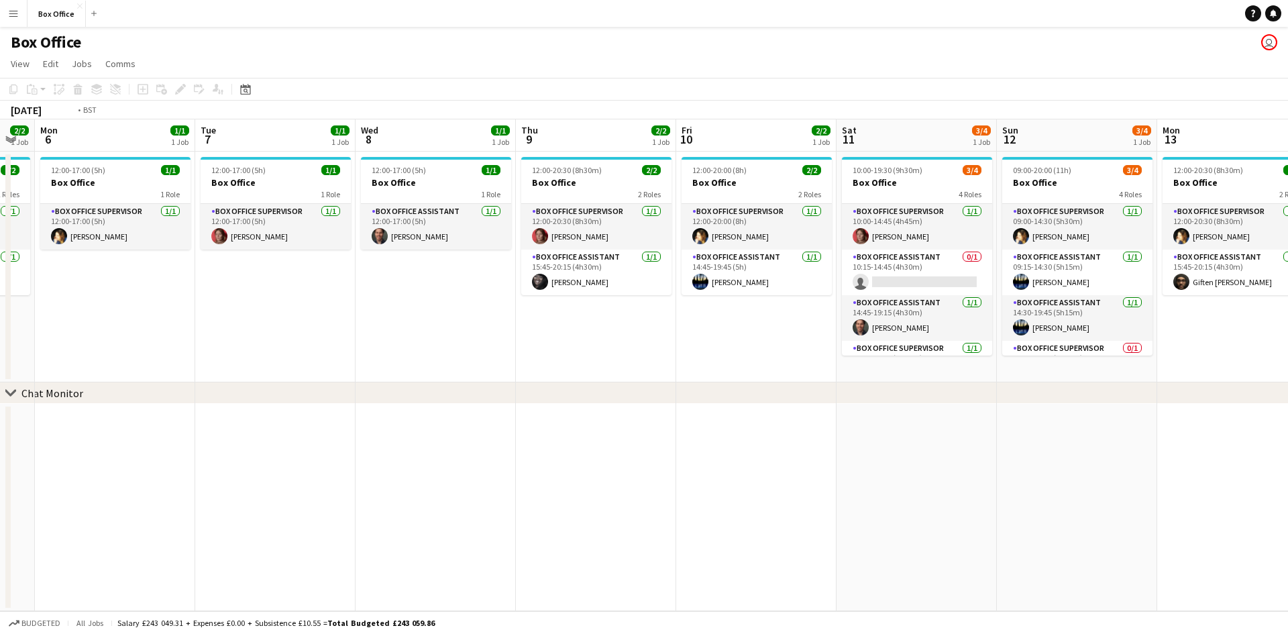
drag, startPoint x: 327, startPoint y: 341, endPoint x: 557, endPoint y: 312, distance: 232.6
click at [512, 313] on app-calendar-viewport "Sat 4 2/2 1 Job Sun 5 2/2 1 Job Mon 6 1/1 1 Job Tue 7 1/1 1 Job Wed 8 1/1 1 Job…" at bounding box center [644, 365] width 1288 height 492
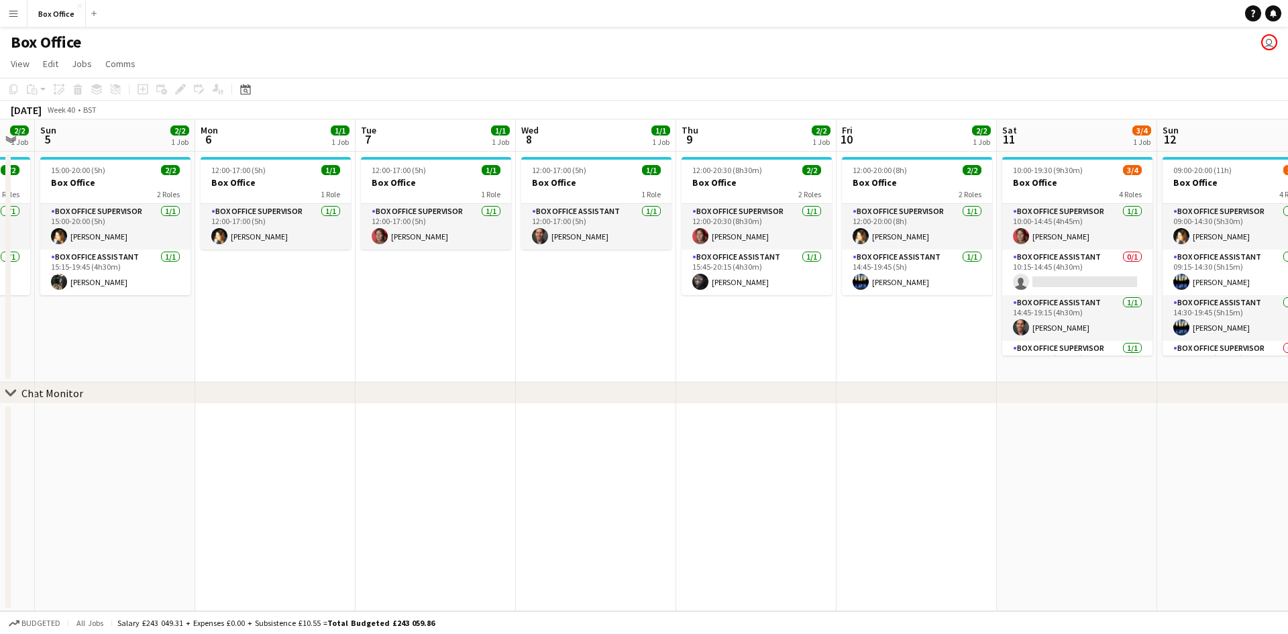
scroll to position [0, 355]
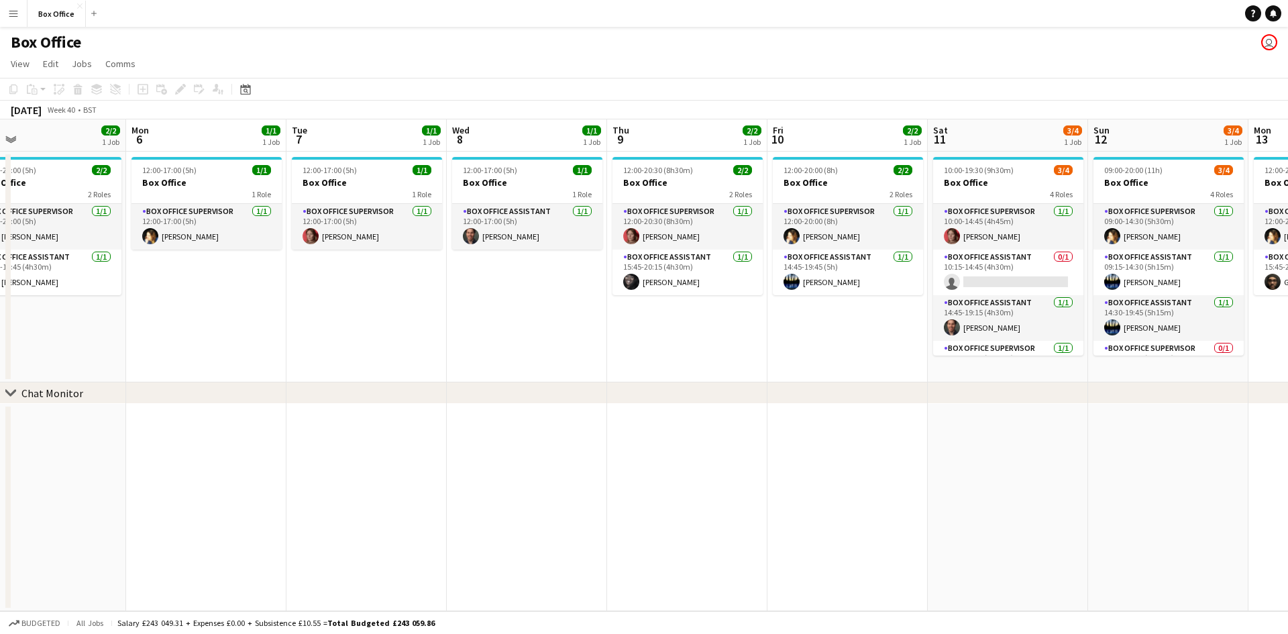
drag, startPoint x: 323, startPoint y: 314, endPoint x: 414, endPoint y: 310, distance: 91.3
click at [414, 310] on app-calendar-viewport "Fri 3 2/2 1 Job Sat 4 2/2 1 Job Sun 5 2/2 1 Job Mon 6 1/1 1 Job Tue 7 1/1 1 Job…" at bounding box center [644, 365] width 1288 height 492
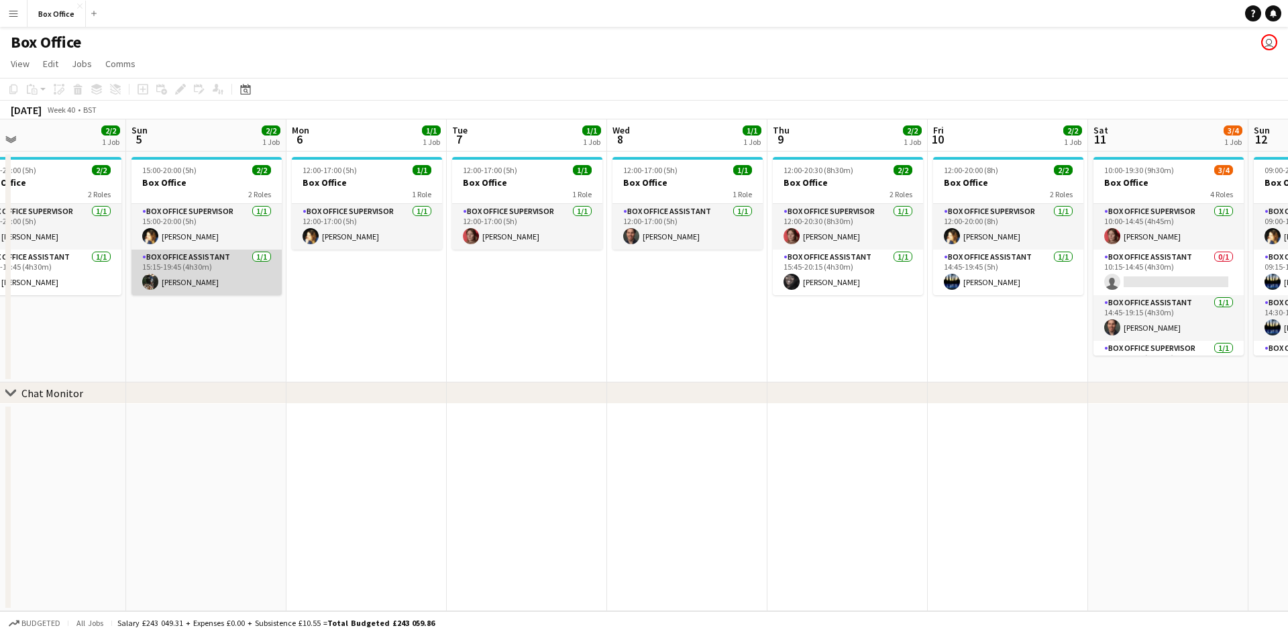
click at [186, 267] on app-card-role "Box Office Assistant [DATE] 15:15-19:45 (4h30m) [PERSON_NAME]" at bounding box center [206, 273] width 150 height 46
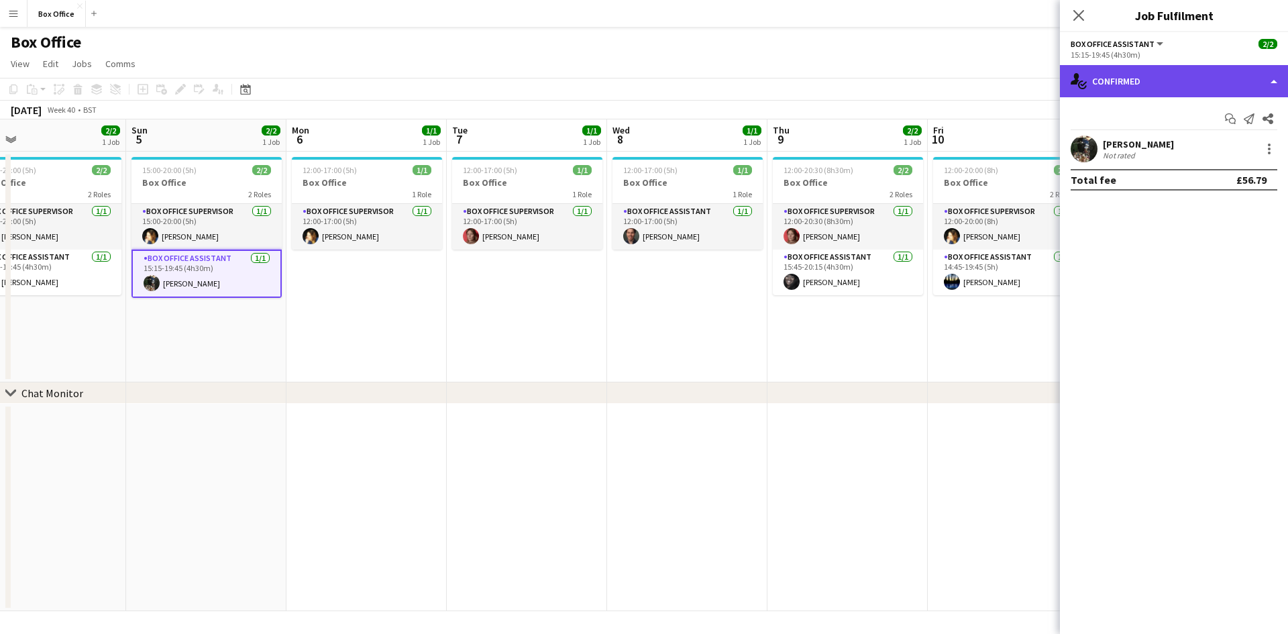
click at [512, 76] on div "single-neutral-actions-check-2 Confirmed" at bounding box center [1174, 81] width 228 height 32
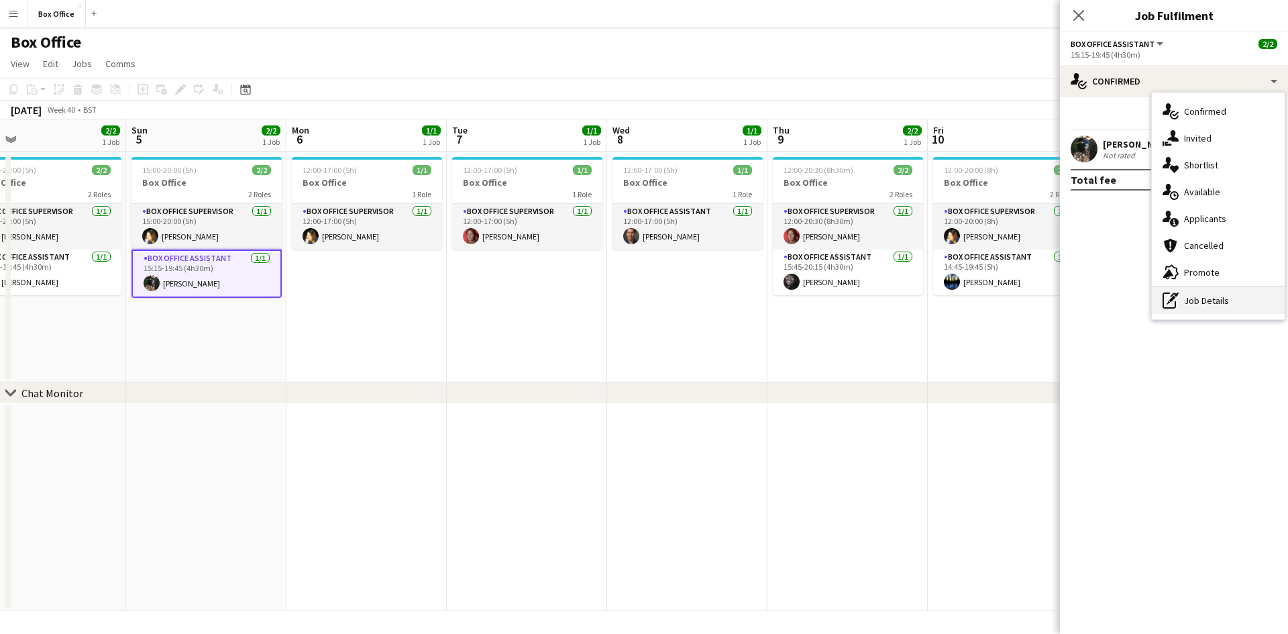
click at [512, 296] on div "pen-write Job Details" at bounding box center [1218, 300] width 133 height 27
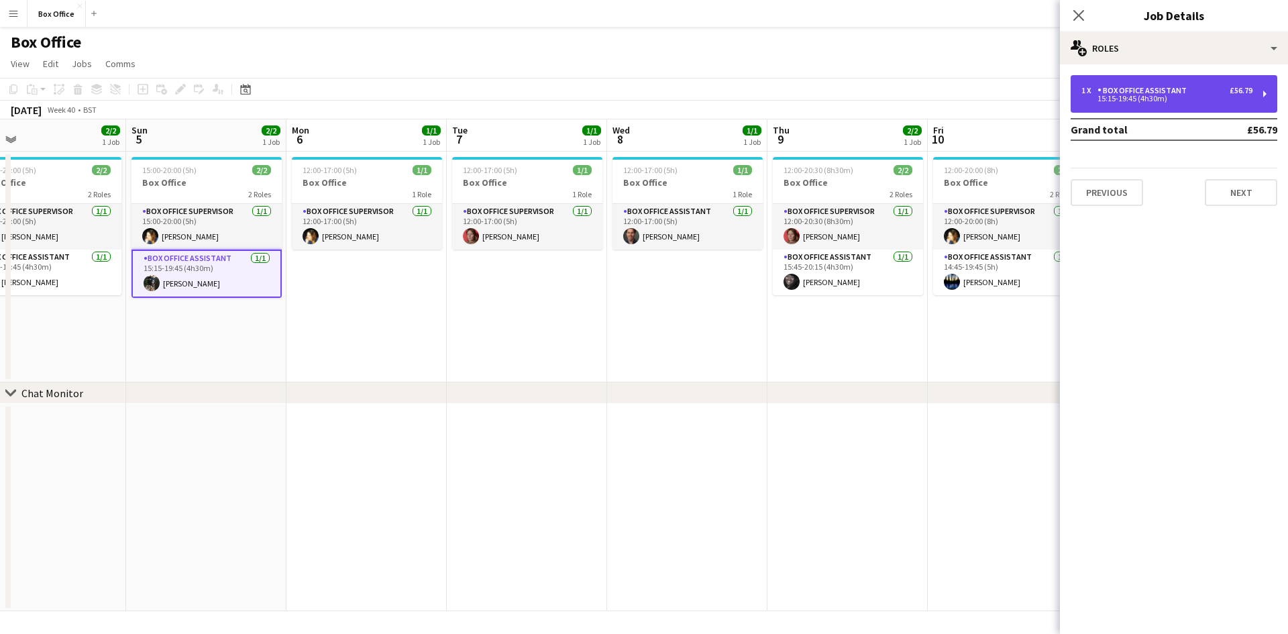
click at [512, 91] on div "Box Office Assistant" at bounding box center [1144, 90] width 95 height 9
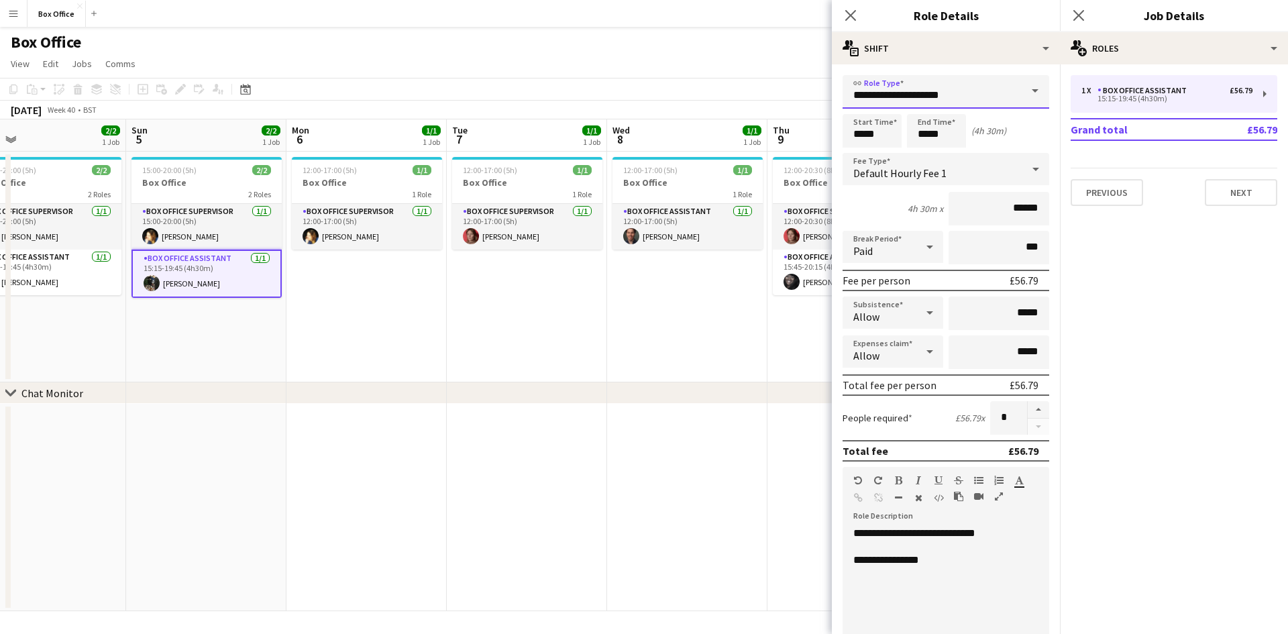
click at [512, 97] on input "**********" at bounding box center [946, 92] width 207 height 34
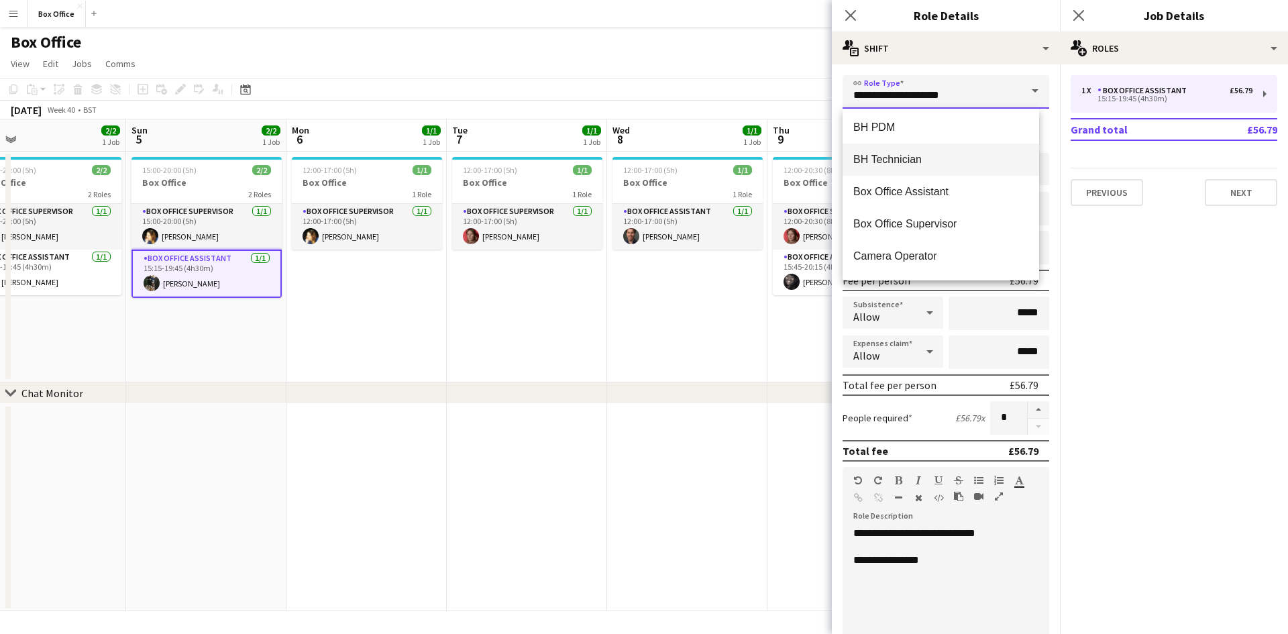
scroll to position [537, 0]
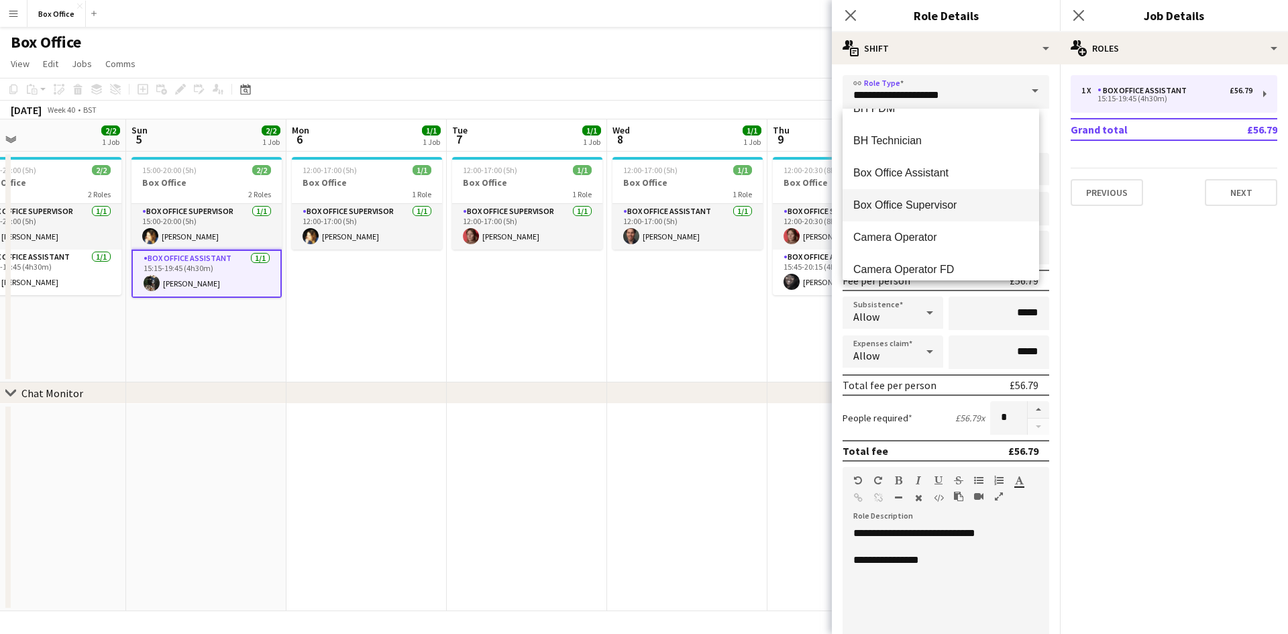
click at [512, 205] on span "Box Office Supervisor" at bounding box center [940, 205] width 175 height 13
type input "**********"
type input "******"
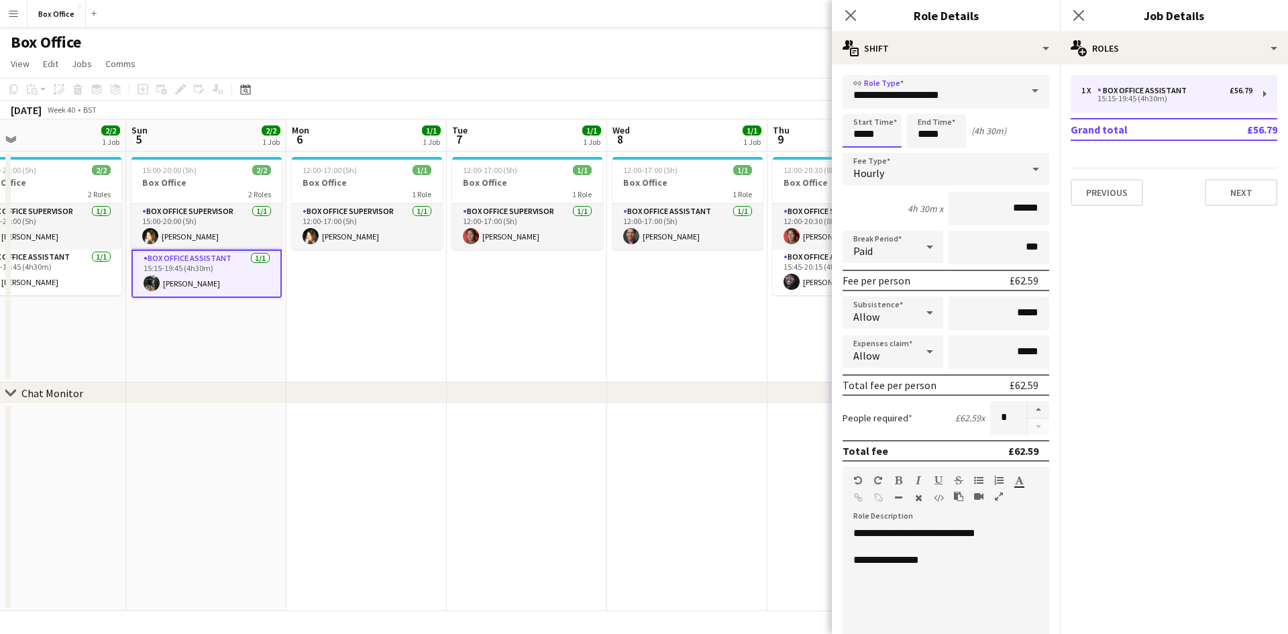
click at [512, 133] on input "*****" at bounding box center [872, 131] width 59 height 34
type input "*****"
click at [512, 125] on input "*****" at bounding box center [936, 131] width 59 height 34
drag, startPoint x: 945, startPoint y: 138, endPoint x: 918, endPoint y: 146, distance: 27.6
click at [512, 146] on input "*****" at bounding box center [936, 131] width 59 height 34
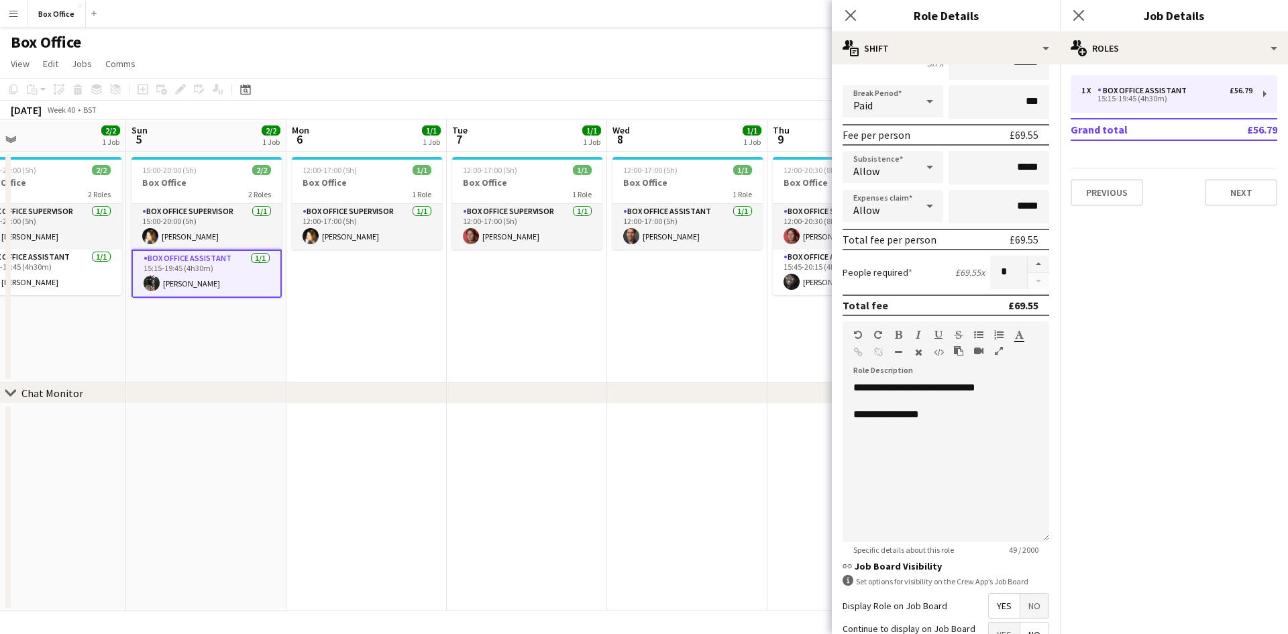
scroll to position [275, 0]
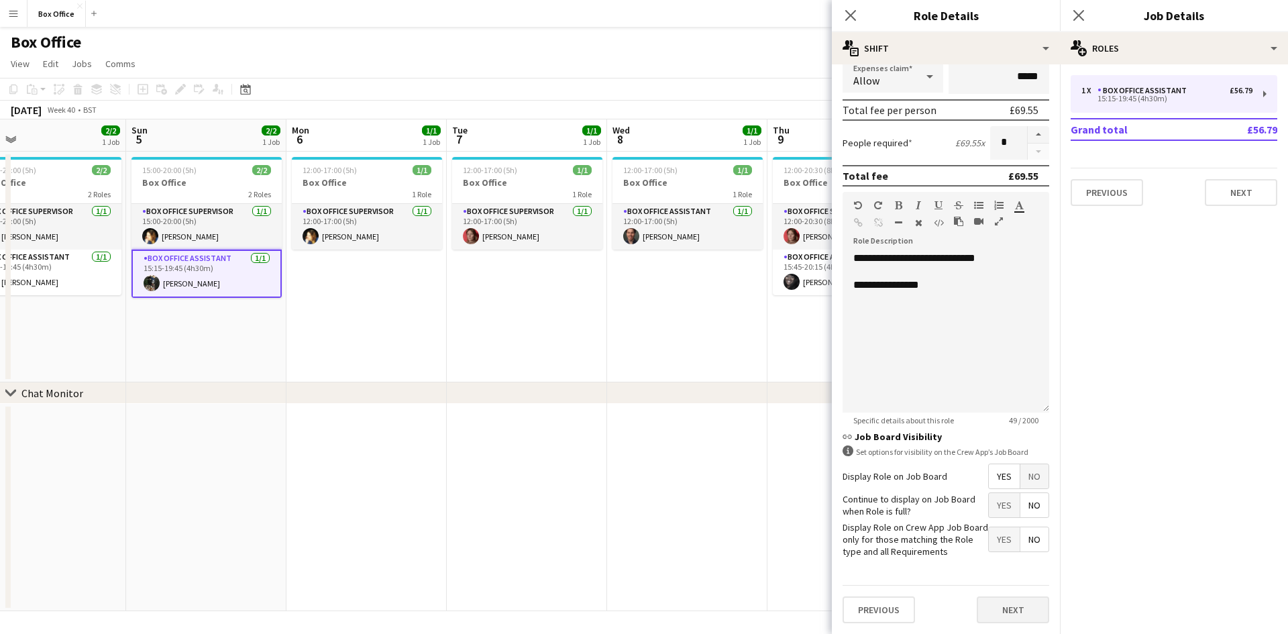
type input "*****"
click at [512, 483] on button "Next" at bounding box center [1013, 609] width 72 height 27
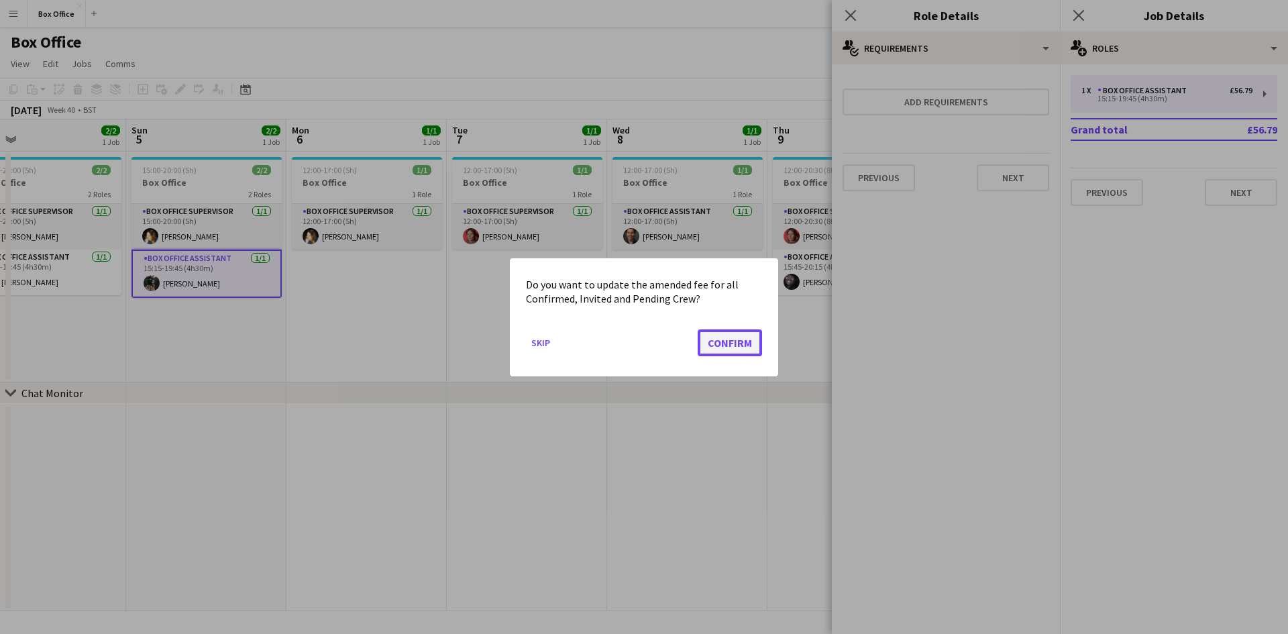
click at [512, 348] on button "Confirm" at bounding box center [730, 342] width 64 height 27
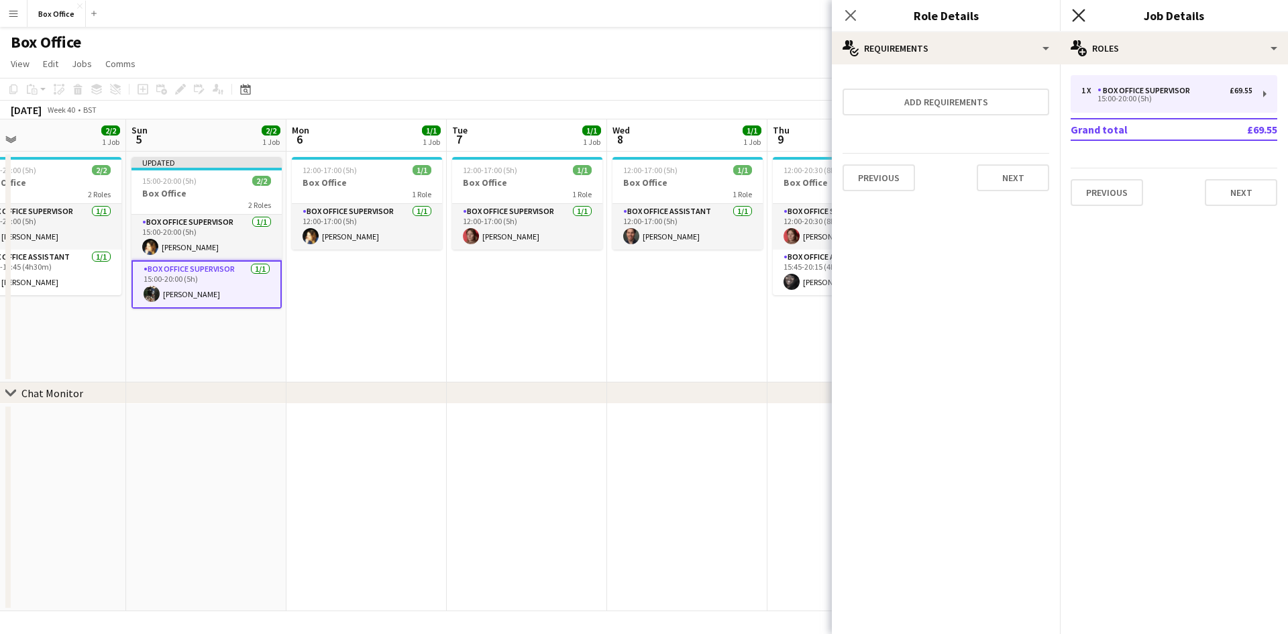
click at [512, 9] on icon "Close pop-in" at bounding box center [1078, 15] width 13 height 13
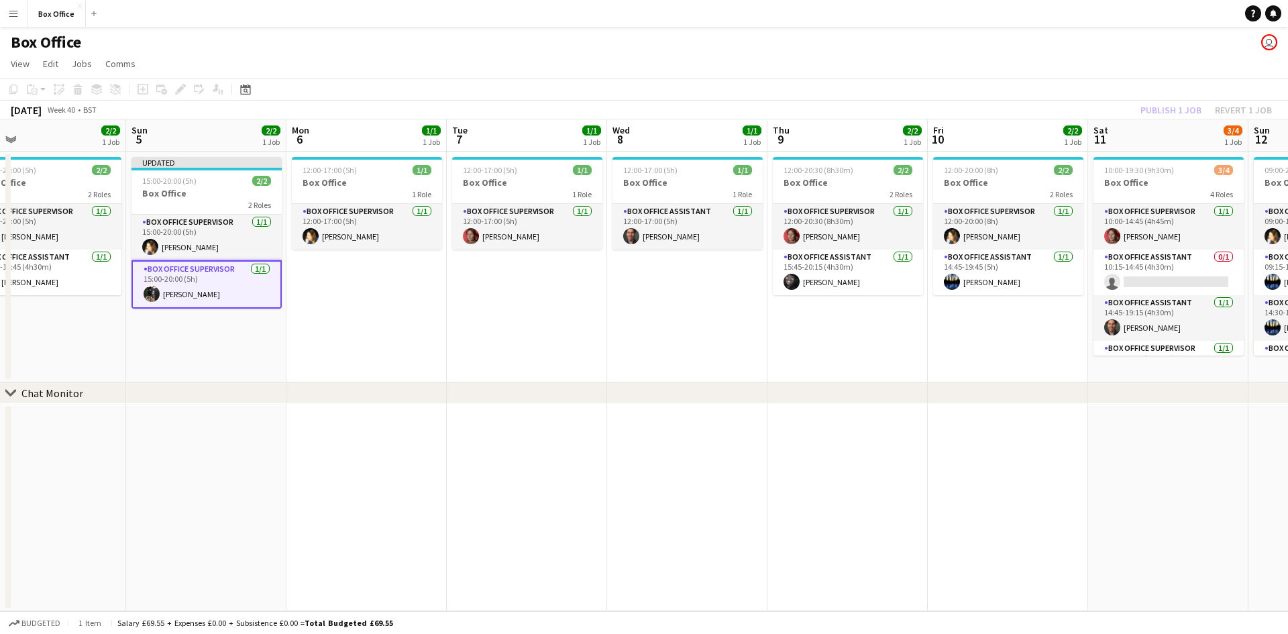
click at [342, 281] on app-date-cell "12:00-17:00 (5h) 1/1 Box Office 1 Role Box Office Supervisor [DATE] 12:00-17:00…" at bounding box center [366, 267] width 160 height 231
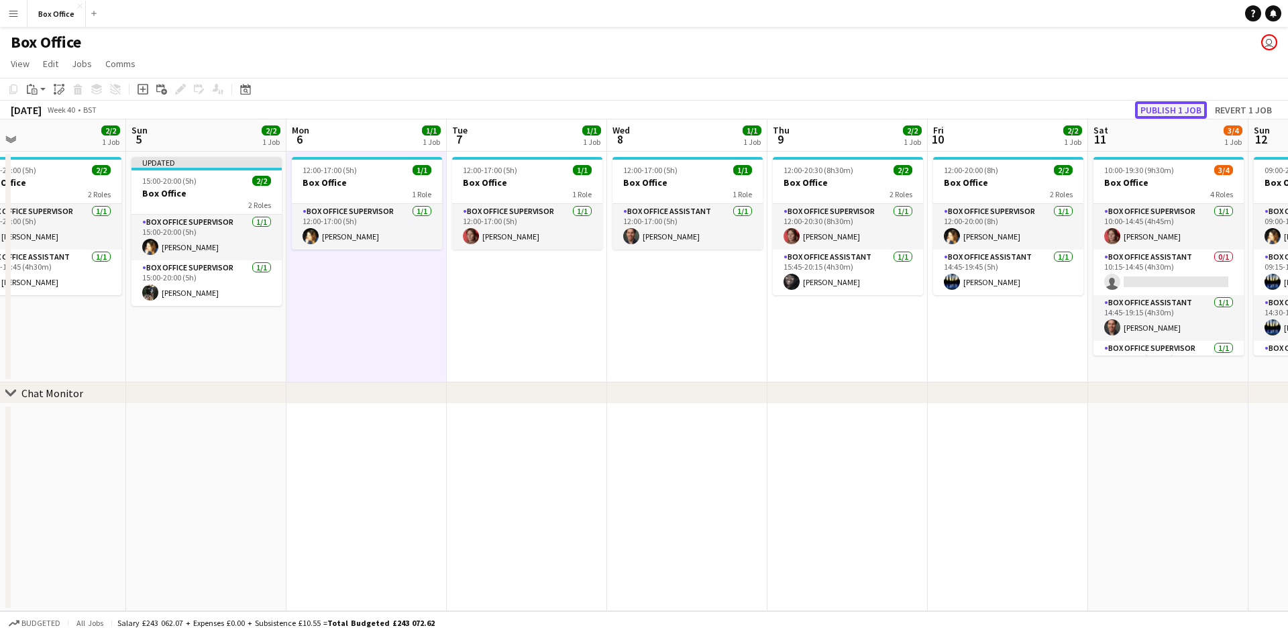
click at [512, 105] on button "Publish 1 job" at bounding box center [1171, 109] width 72 height 17
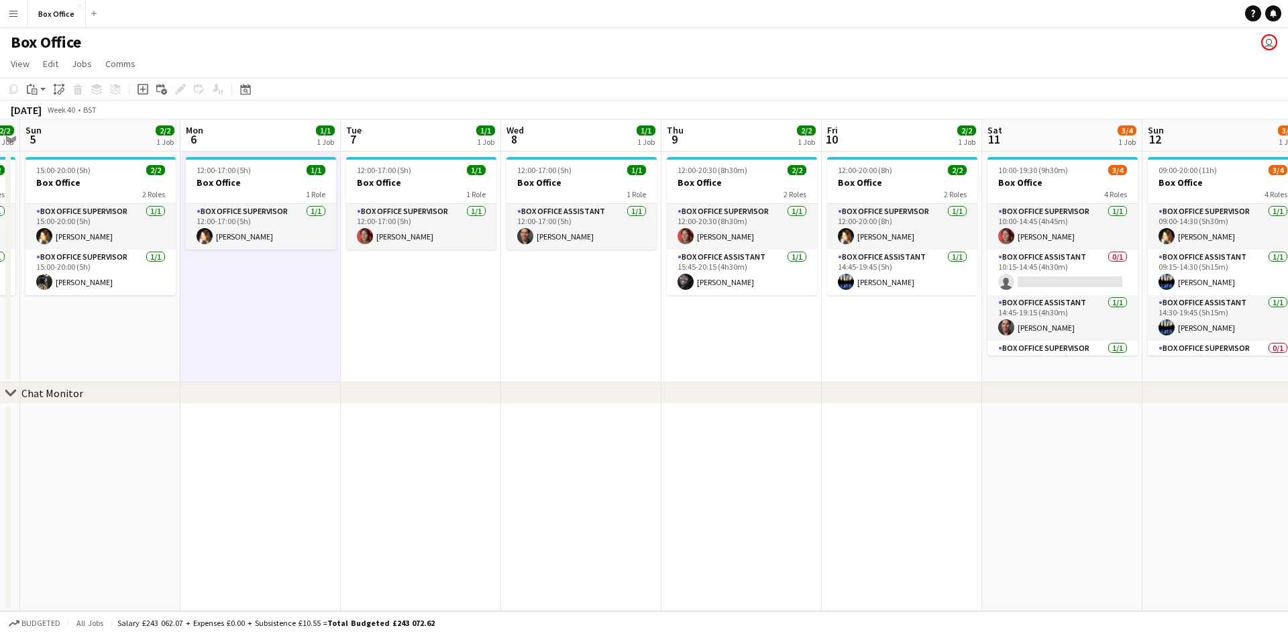
drag, startPoint x: 547, startPoint y: 343, endPoint x: 441, endPoint y: 336, distance: 106.2
click at [441, 336] on app-calendar-viewport "Thu 2 1/1 1 Job Fri 3 2/2 1 Job Sat 4 2/2 1 Job Sun 5 2/2 1 Job Mon 6 1/1 1 Job…" at bounding box center [644, 365] width 1288 height 492
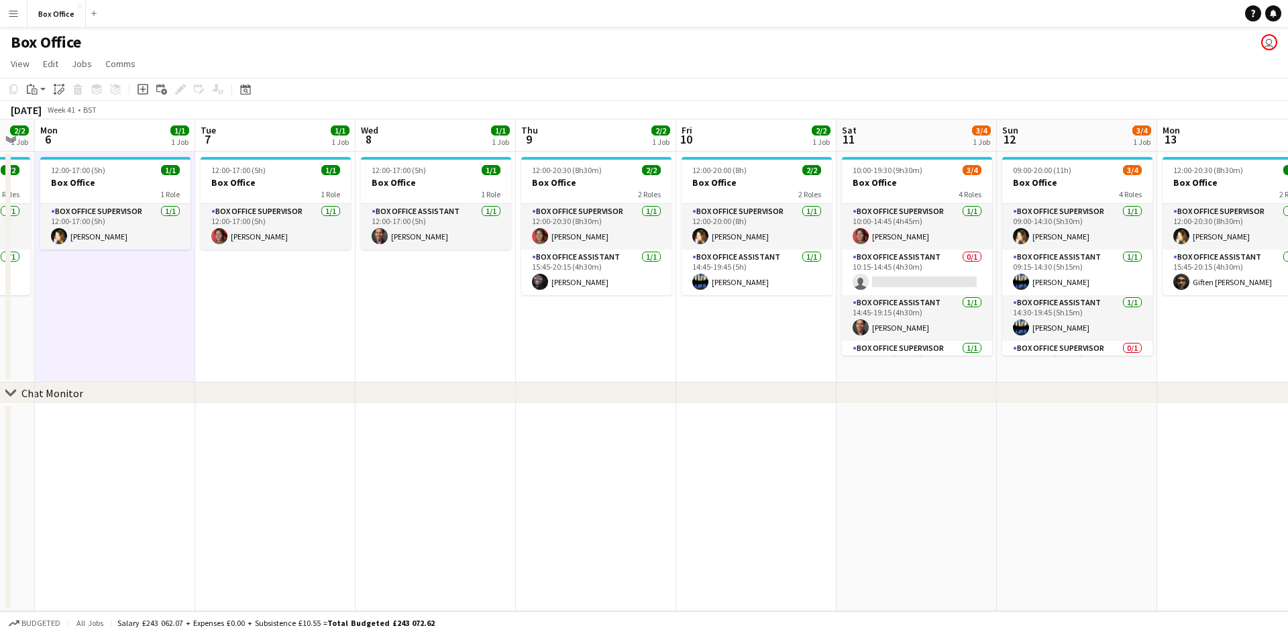
scroll to position [0, 651]
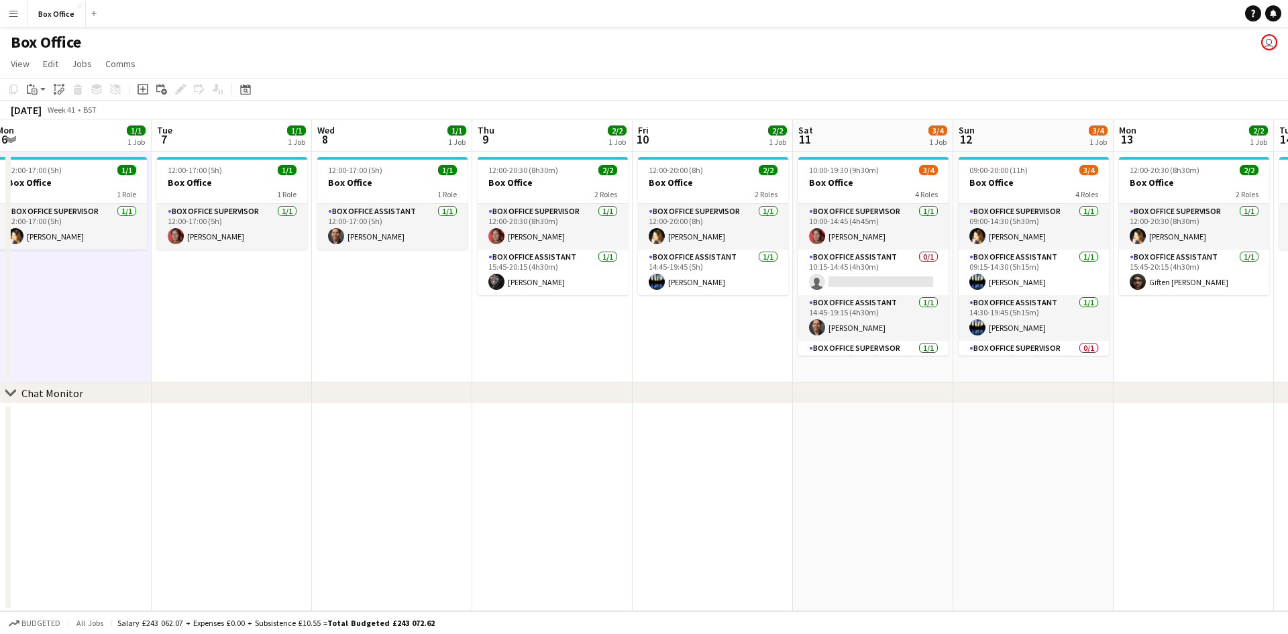
drag, startPoint x: 654, startPoint y: 362, endPoint x: 478, endPoint y: 358, distance: 176.5
click at [480, 356] on app-calendar-viewport "Thu 2 1/1 1 Job Fri 3 2/2 1 Job Sat 4 2/2 1 Job Sun 5 2/2 1 Job Mon 6 1/1 1 Job…" at bounding box center [644, 365] width 1288 height 492
drag, startPoint x: 650, startPoint y: 390, endPoint x: 325, endPoint y: 362, distance: 325.9
click at [326, 362] on div "chevron-right Chat Monitor Thu 2 1/1 1 Job Fri 3 2/2 1 Job Sat 4 2/2 1 Job Sun …" at bounding box center [644, 365] width 1288 height 492
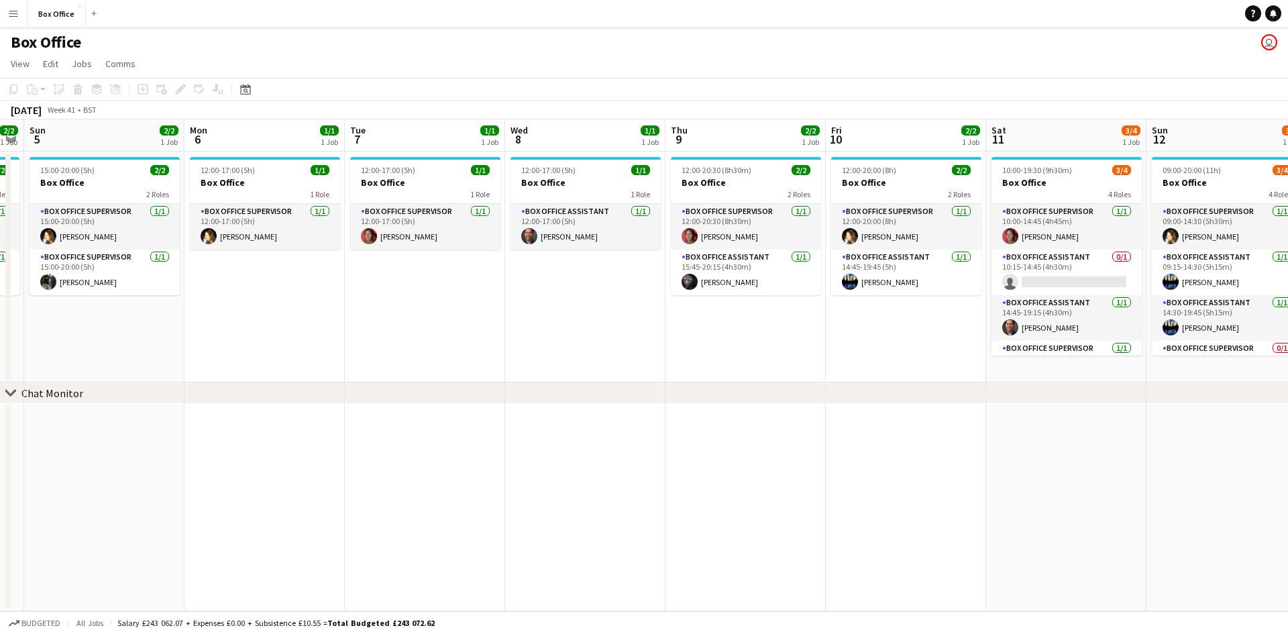
drag, startPoint x: 519, startPoint y: 345, endPoint x: 210, endPoint y: 335, distance: 309.4
click at [210, 335] on app-calendar-viewport "Thu 2 1/1 1 Job Fri 3 2/2 1 Job Sat 4 2/2 1 Job Sun 5 2/2 1 Job Mon 6 1/1 1 Job…" at bounding box center [644, 365] width 1288 height 492
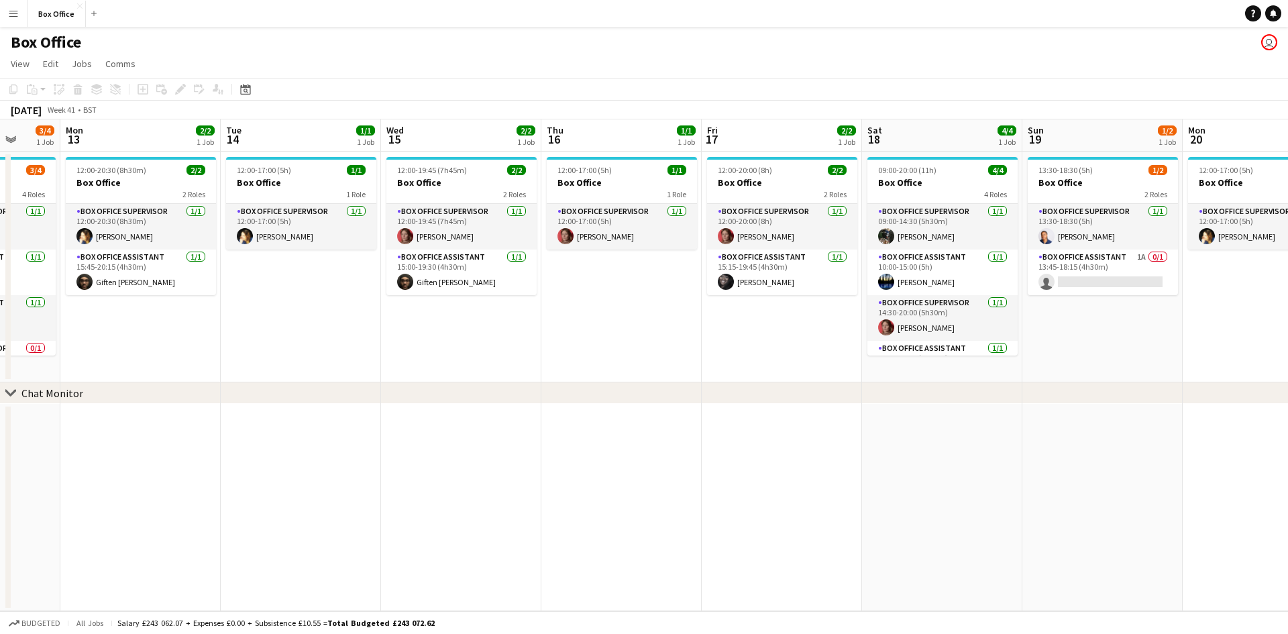
scroll to position [0, 423]
drag, startPoint x: 887, startPoint y: 343, endPoint x: 242, endPoint y: 335, distance: 645.4
click at [242, 335] on app-calendar-viewport "Fri 10 2/2 1 Job Sat 11 3/4 1 Job Sun 12 3/4 1 Job Mon 13 2/2 1 Job Tue 14 1/1 …" at bounding box center [644, 365] width 1288 height 492
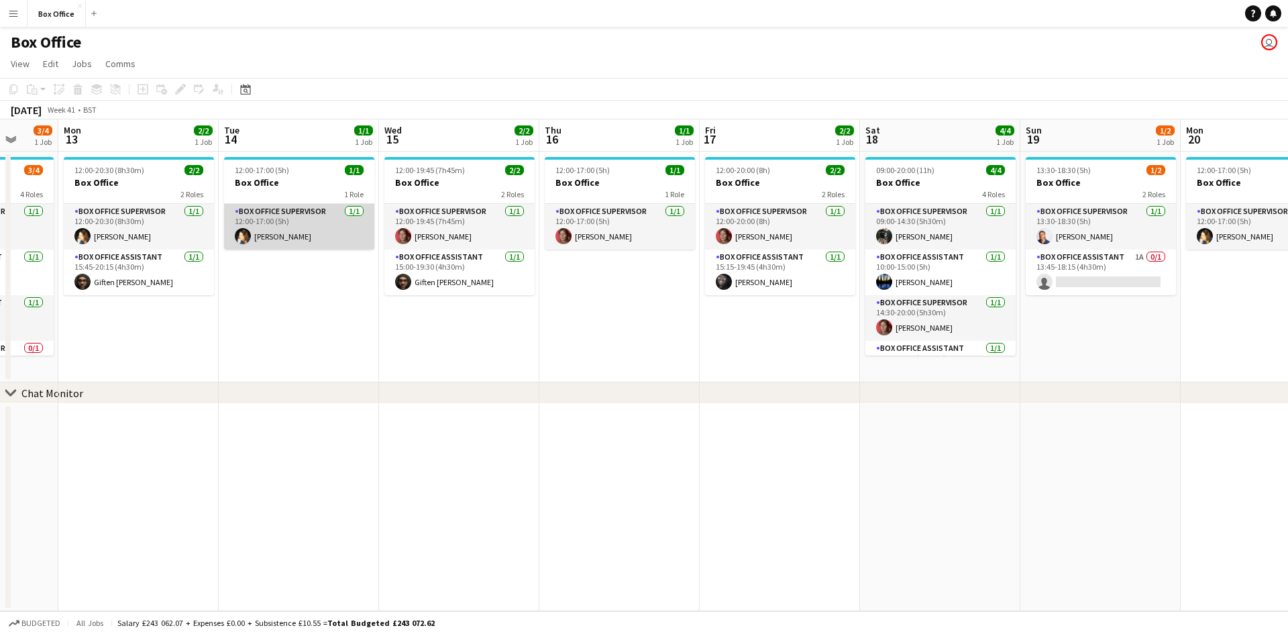
click at [275, 229] on app-card-role "Box Office Supervisor [DATE] 12:00-17:00 (5h) [PERSON_NAME]" at bounding box center [299, 227] width 150 height 46
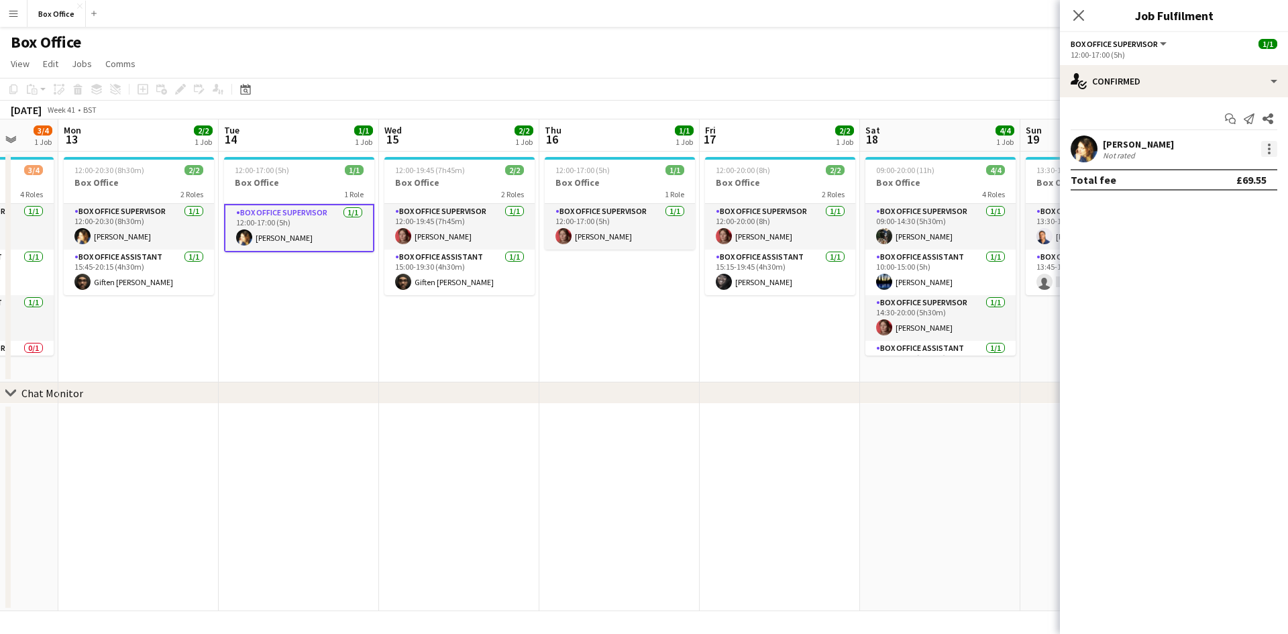
click at [512, 145] on div at bounding box center [1269, 145] width 3 height 3
click at [512, 301] on span "Remove" at bounding box center [1203, 302] width 40 height 11
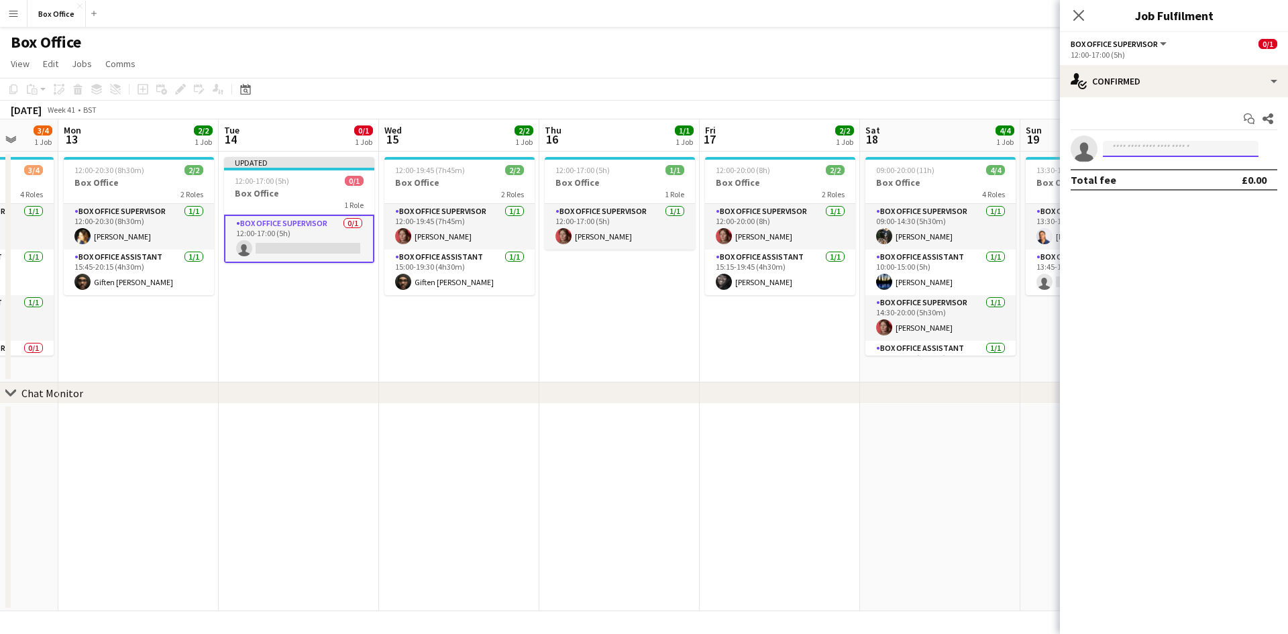
click at [512, 143] on input at bounding box center [1181, 149] width 156 height 16
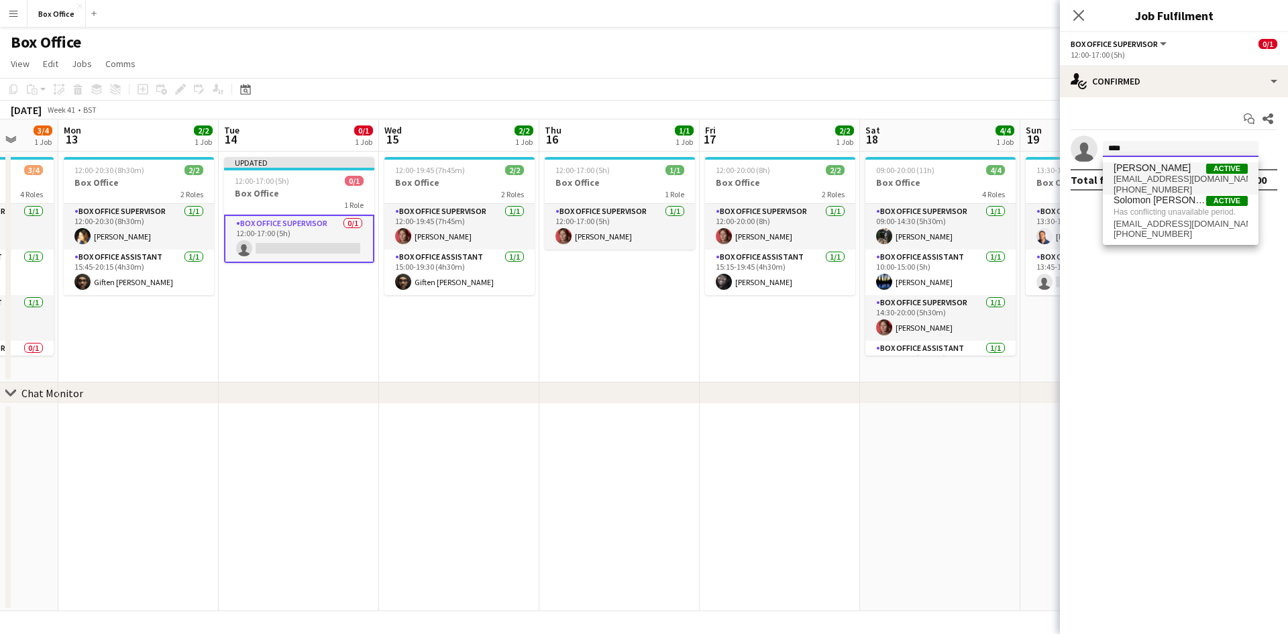
type input "****"
click at [512, 182] on span "[EMAIL_ADDRESS][DOMAIN_NAME]" at bounding box center [1181, 179] width 134 height 11
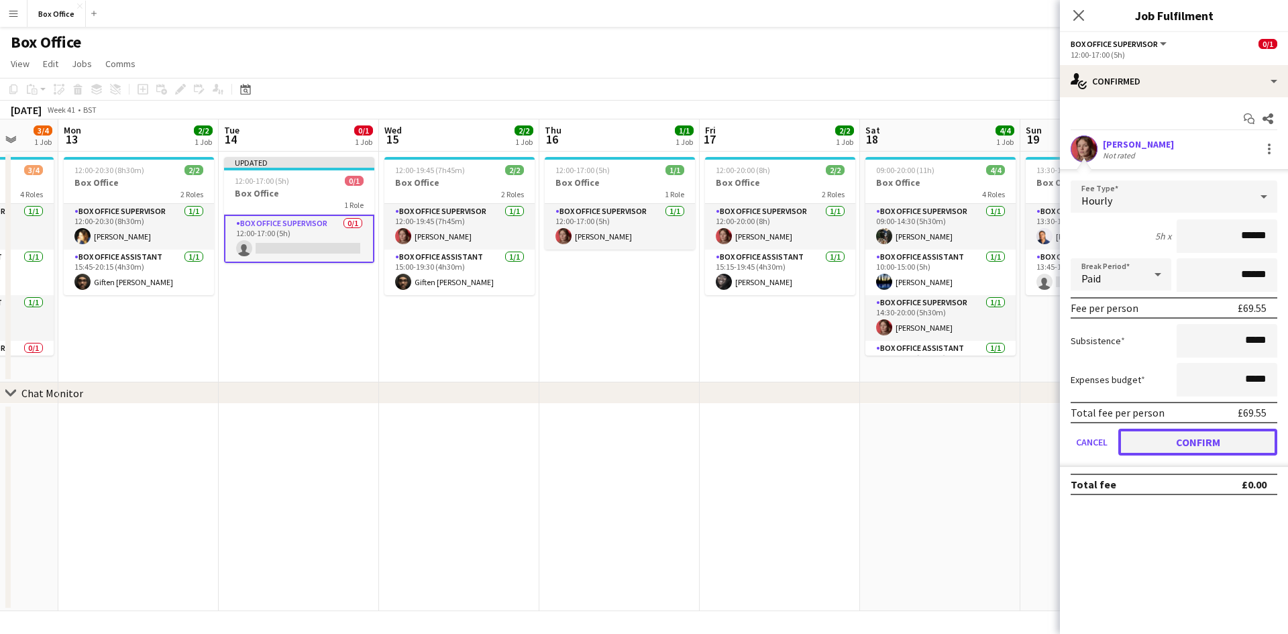
click at [512, 443] on button "Confirm" at bounding box center [1197, 442] width 159 height 27
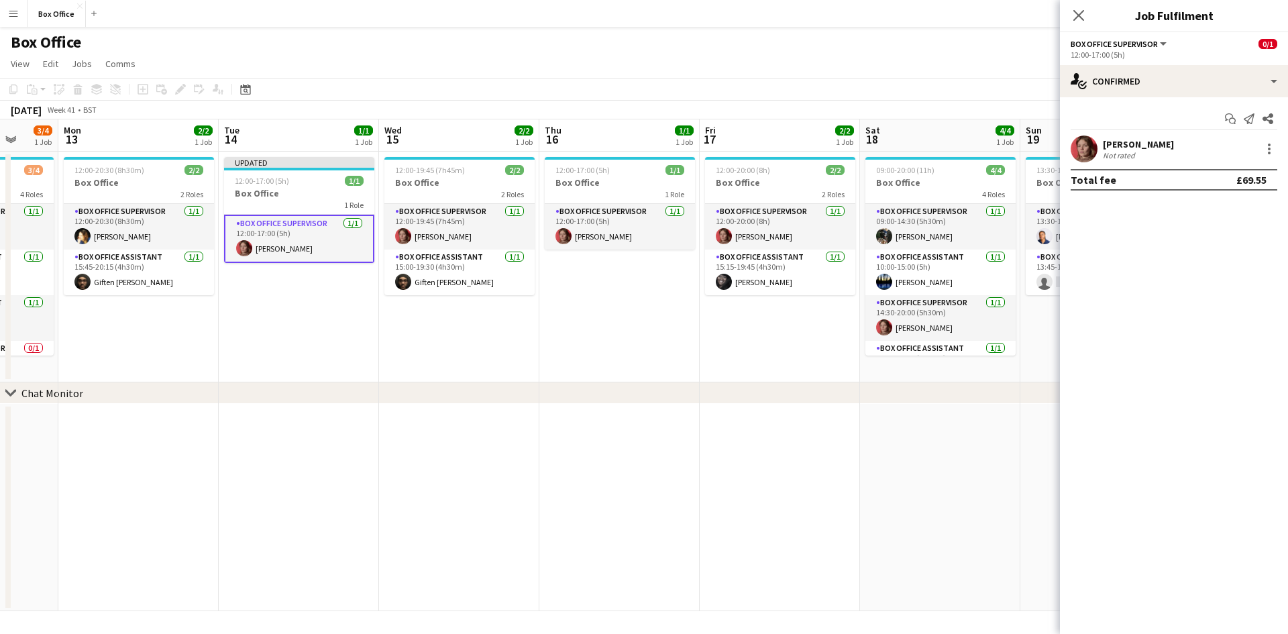
click at [449, 352] on app-date-cell "12:00-19:45 (7h45m) 2/2 Box Office 2 Roles Box Office Supervisor [DATE] 12:00-1…" at bounding box center [459, 267] width 160 height 231
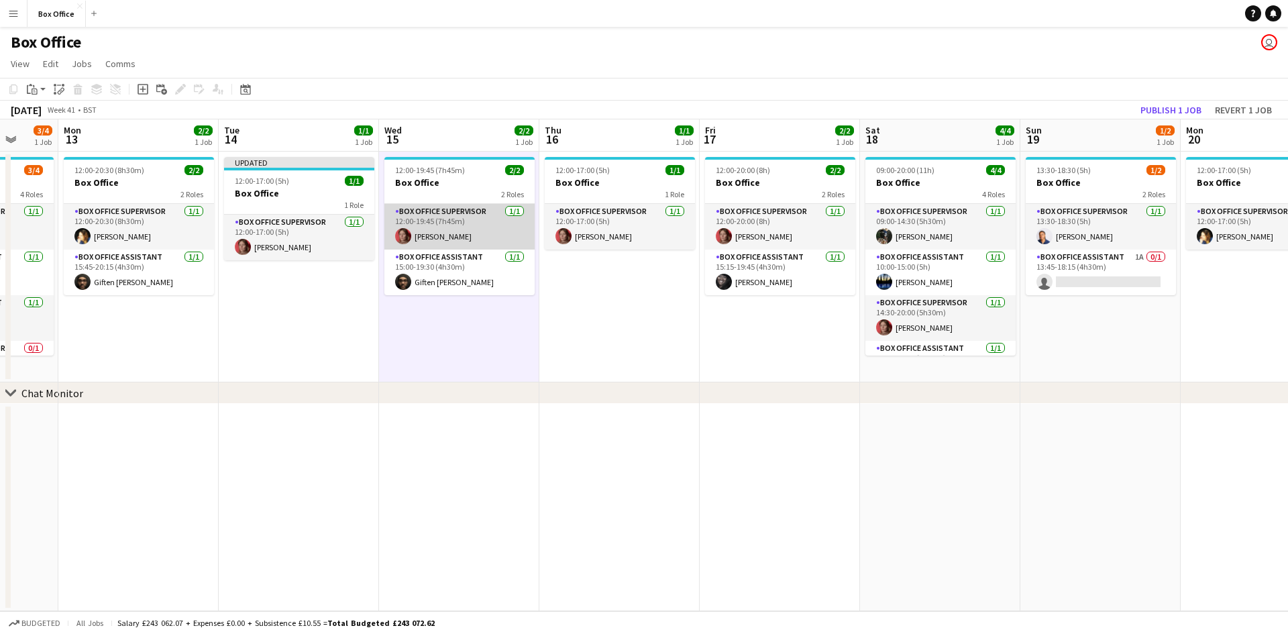
click at [437, 205] on app-card-role "Box Office Supervisor [DATE] 12:00-19:45 (7h45m) [PERSON_NAME]" at bounding box center [459, 227] width 150 height 46
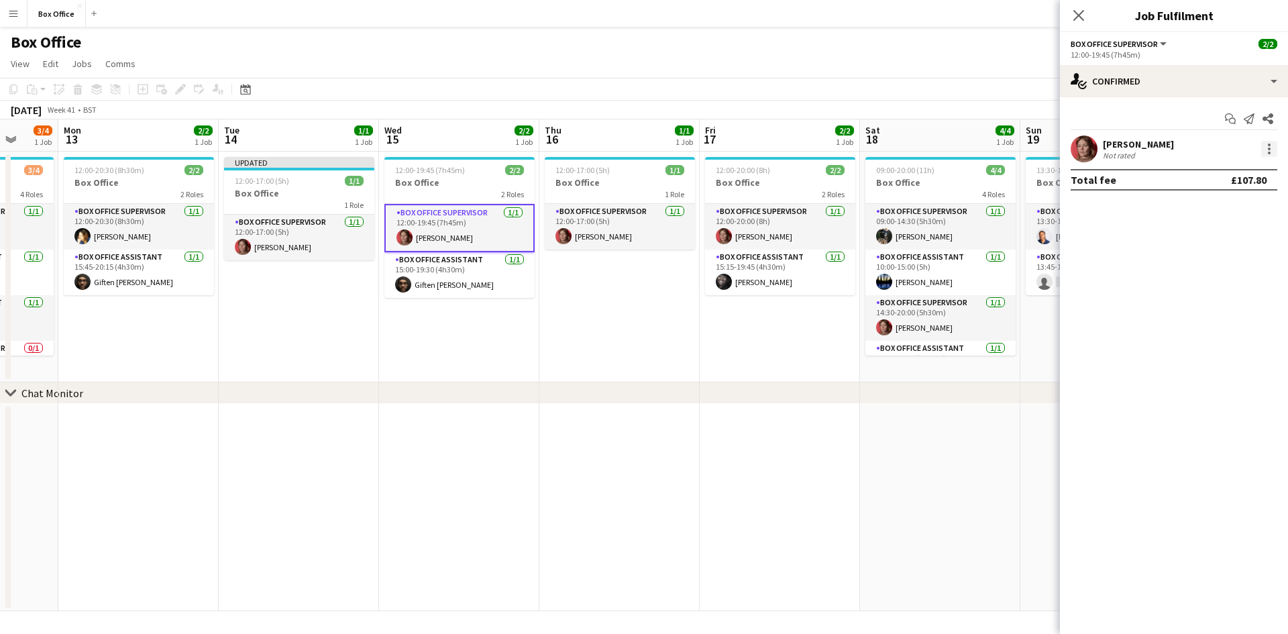
click at [512, 149] on div at bounding box center [1269, 149] width 16 height 16
click at [512, 299] on span "Remove" at bounding box center [1203, 302] width 40 height 11
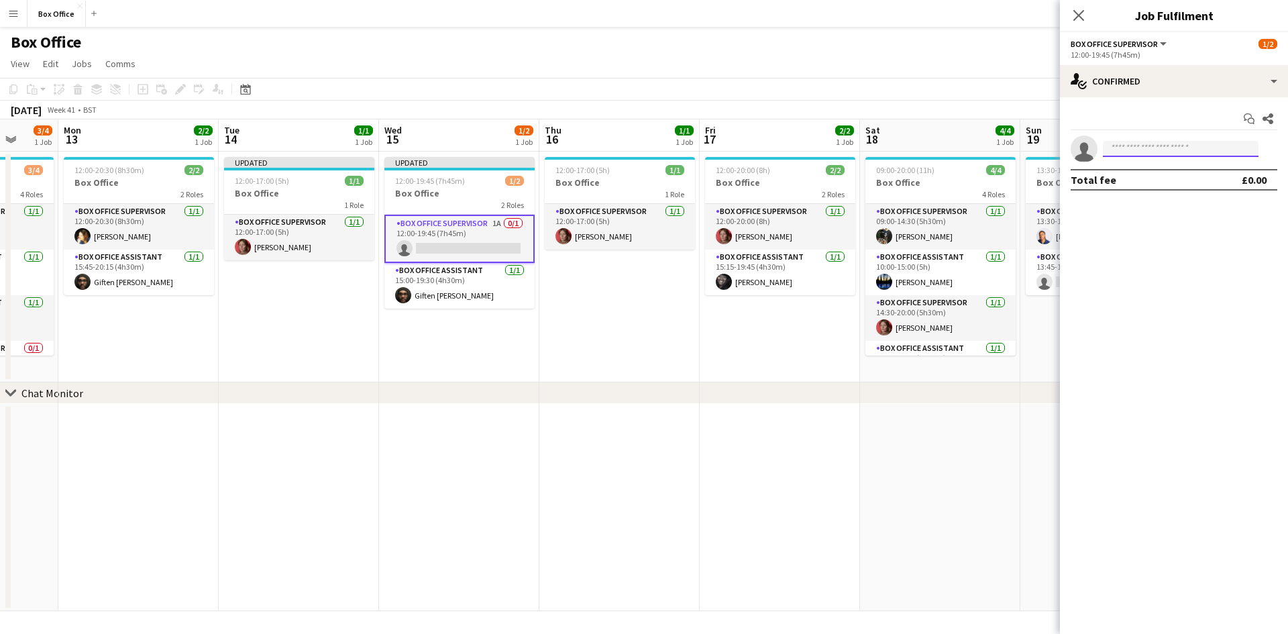
click at [512, 144] on input at bounding box center [1181, 149] width 156 height 16
type input "****"
click at [512, 186] on span "[PHONE_NUMBER]" at bounding box center [1181, 189] width 134 height 11
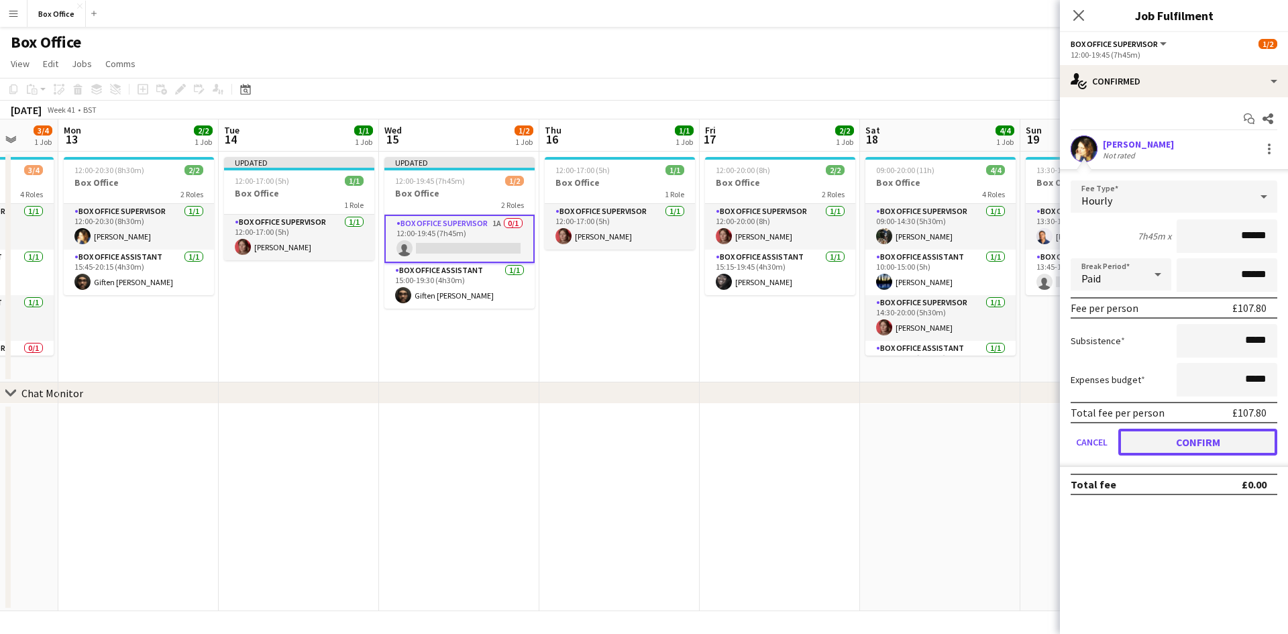
click at [512, 434] on button "Confirm" at bounding box center [1197, 442] width 159 height 27
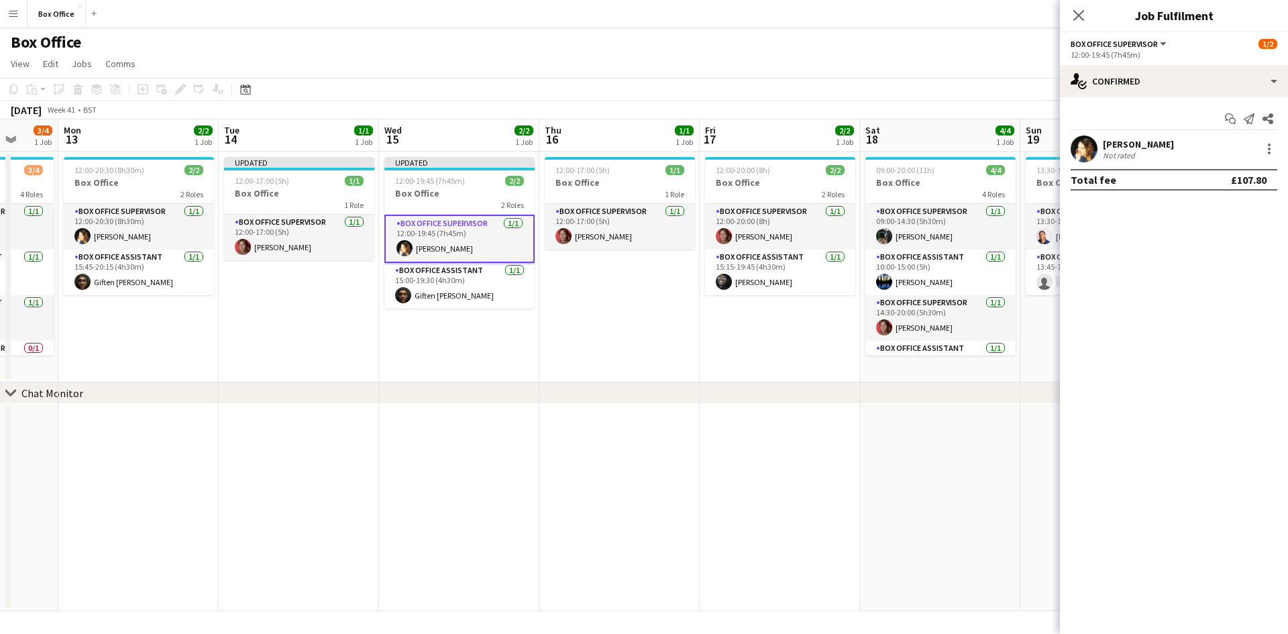
click at [512, 288] on app-date-cell "12:00-17:00 (5h) 1/1 Box Office 1 Role Box Office Supervisor [DATE] 12:00-17:00…" at bounding box center [619, 267] width 160 height 231
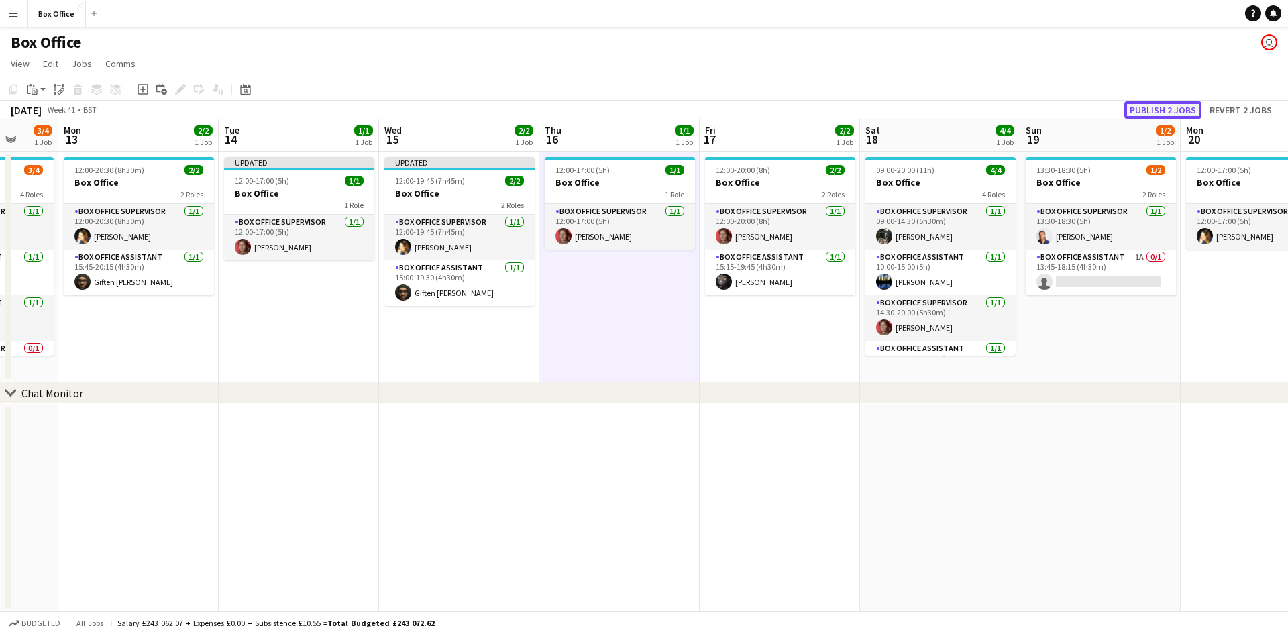
click at [512, 105] on button "Publish 2 jobs" at bounding box center [1162, 109] width 77 height 17
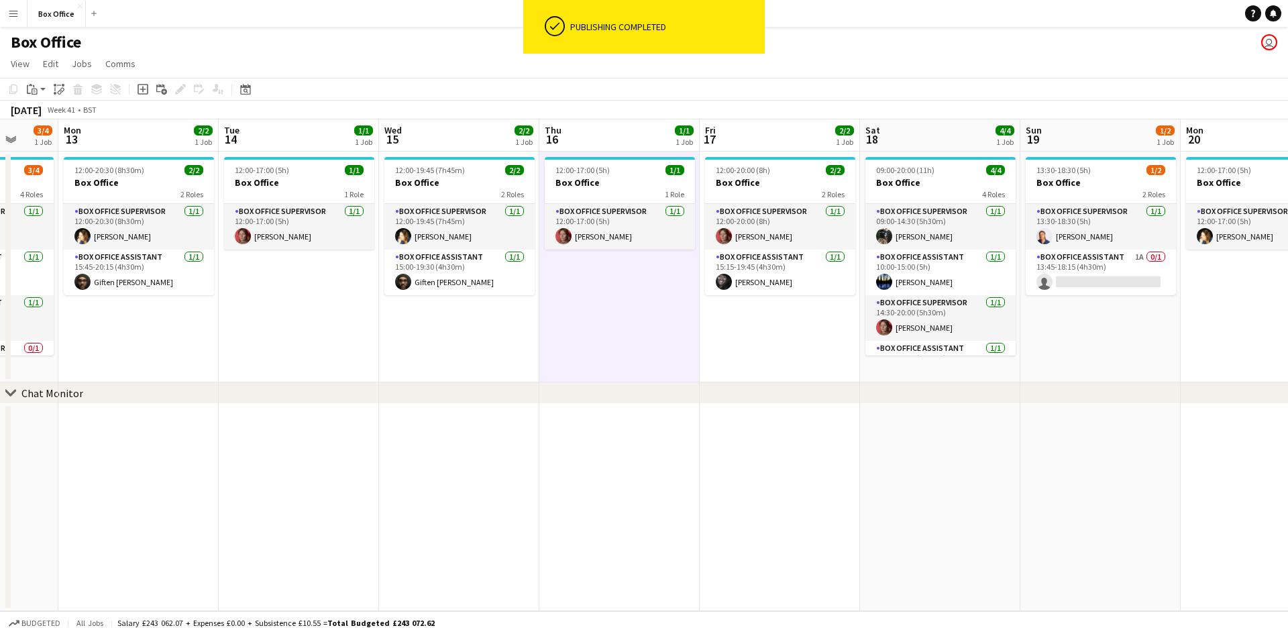
scroll to position [0, 375]
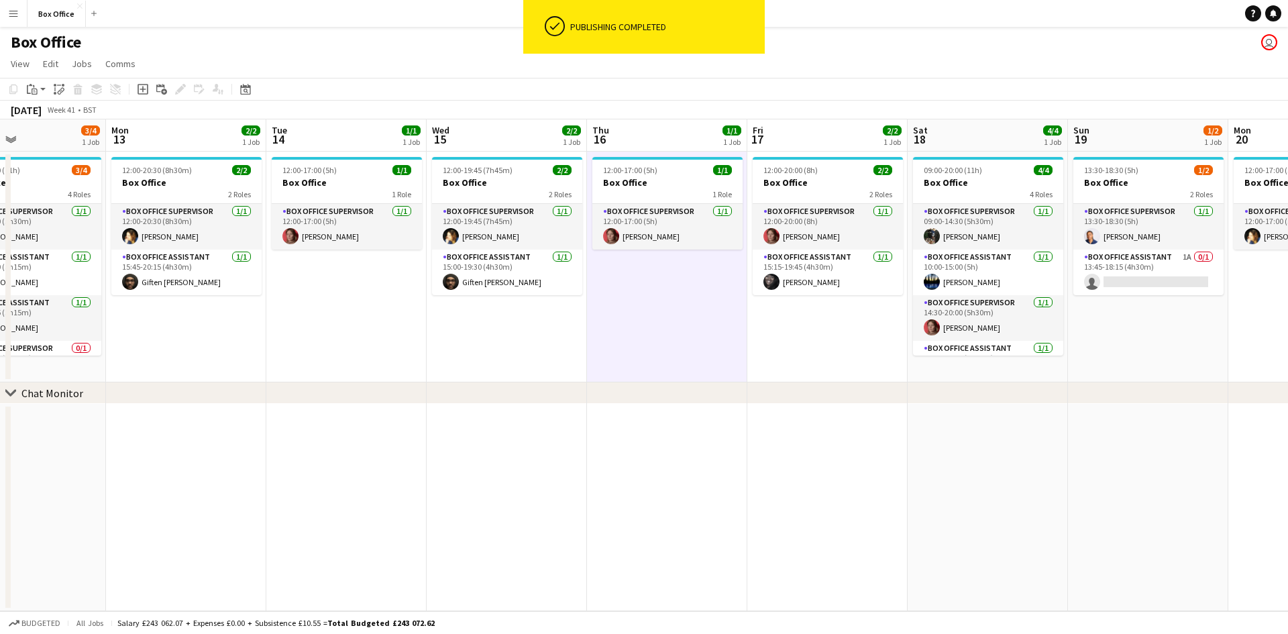
drag, startPoint x: 339, startPoint y: 329, endPoint x: 386, endPoint y: 333, distance: 47.8
click at [386, 333] on app-calendar-viewport "Fri 10 2/2 1 Job Sat 11 3/4 1 Job Sun 12 3/4 1 Job Mon 13 2/2 1 Job Tue 14 1/1 …" at bounding box center [644, 365] width 1288 height 492
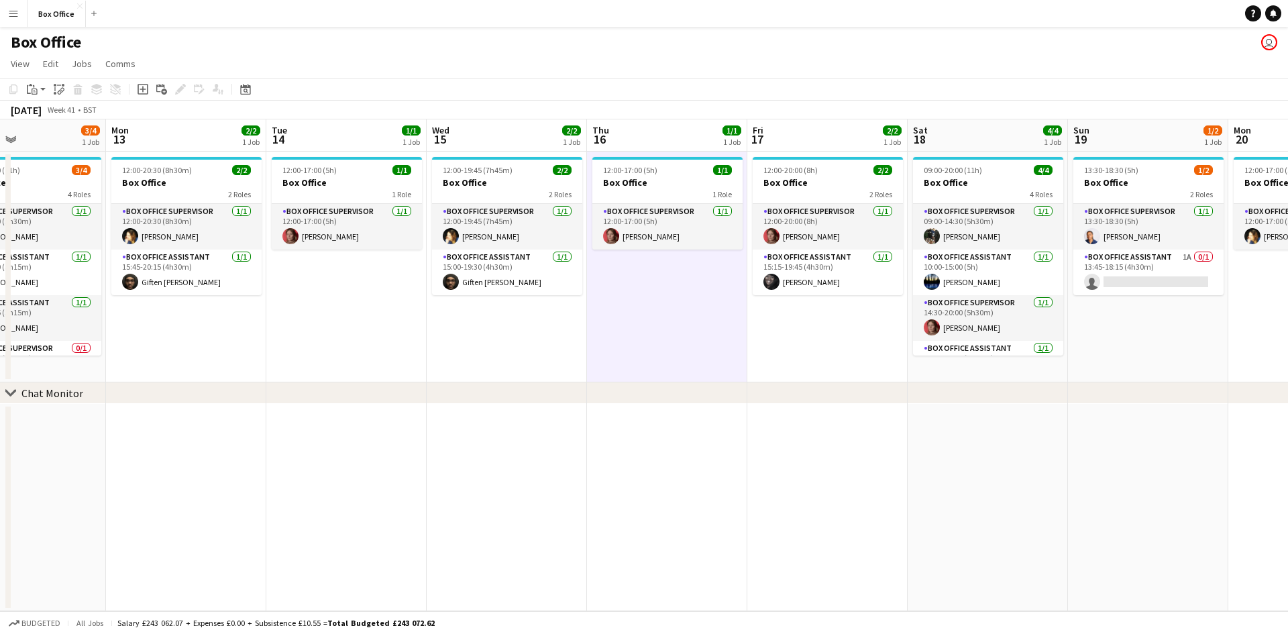
drag, startPoint x: 349, startPoint y: 368, endPoint x: 410, endPoint y: 317, distance: 78.6
click at [512, 326] on app-calendar-viewport "Fri 10 2/2 1 Job Sat 11 3/4 1 Job Sun 12 3/4 1 Job Mon 13 2/2 1 Job Tue 14 1/1 …" at bounding box center [644, 365] width 1288 height 492
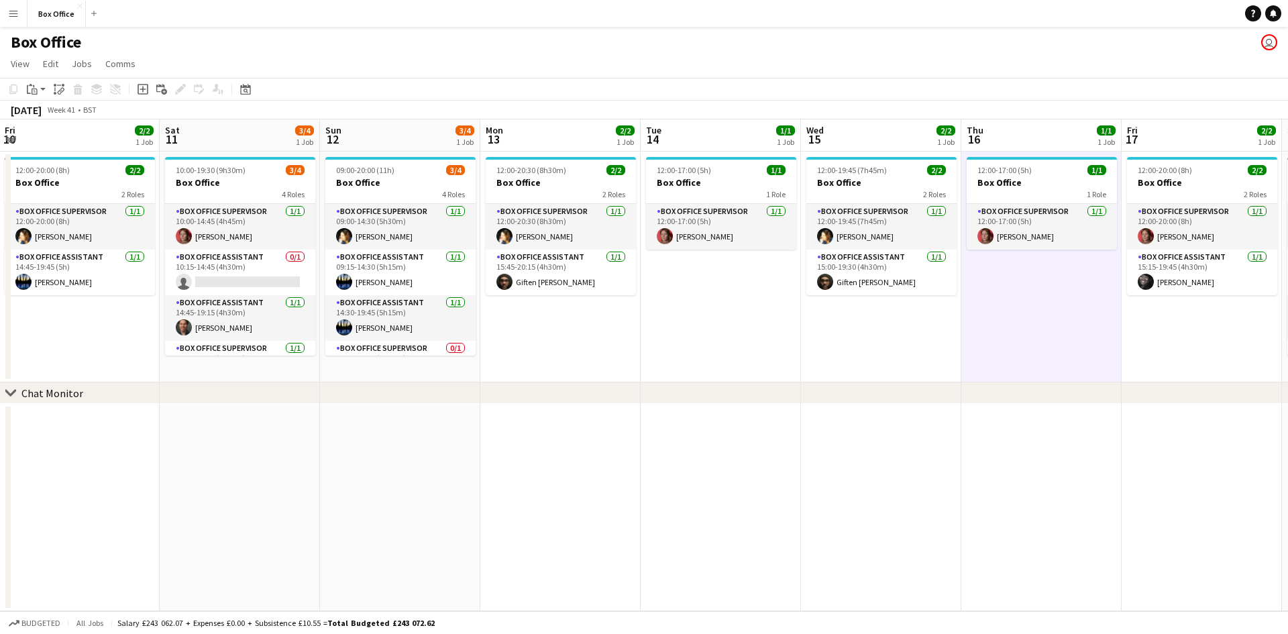
scroll to position [0, 315]
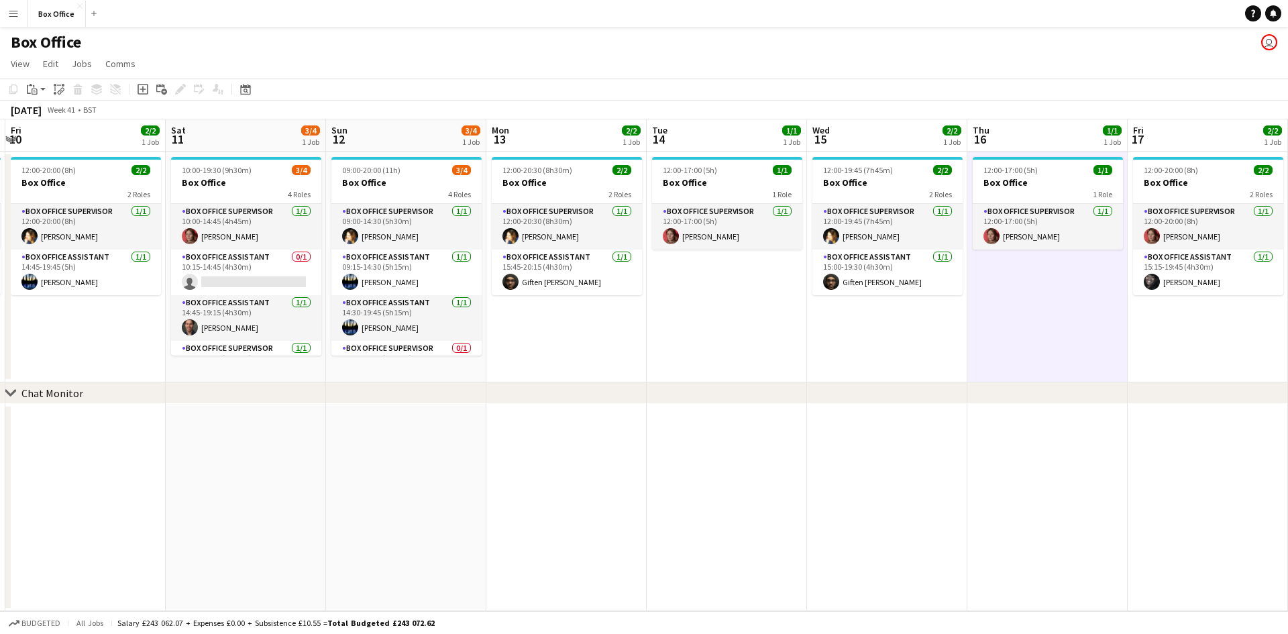
drag, startPoint x: 470, startPoint y: 336, endPoint x: 612, endPoint y: 313, distance: 144.0
click at [512, 313] on app-calendar-viewport "Wed 8 1/1 1 Job Thu 9 2/2 1 Job Fri 10 2/2 1 Job Sat 11 3/4 1 Job Sun 12 3/4 1 …" at bounding box center [644, 365] width 1288 height 492
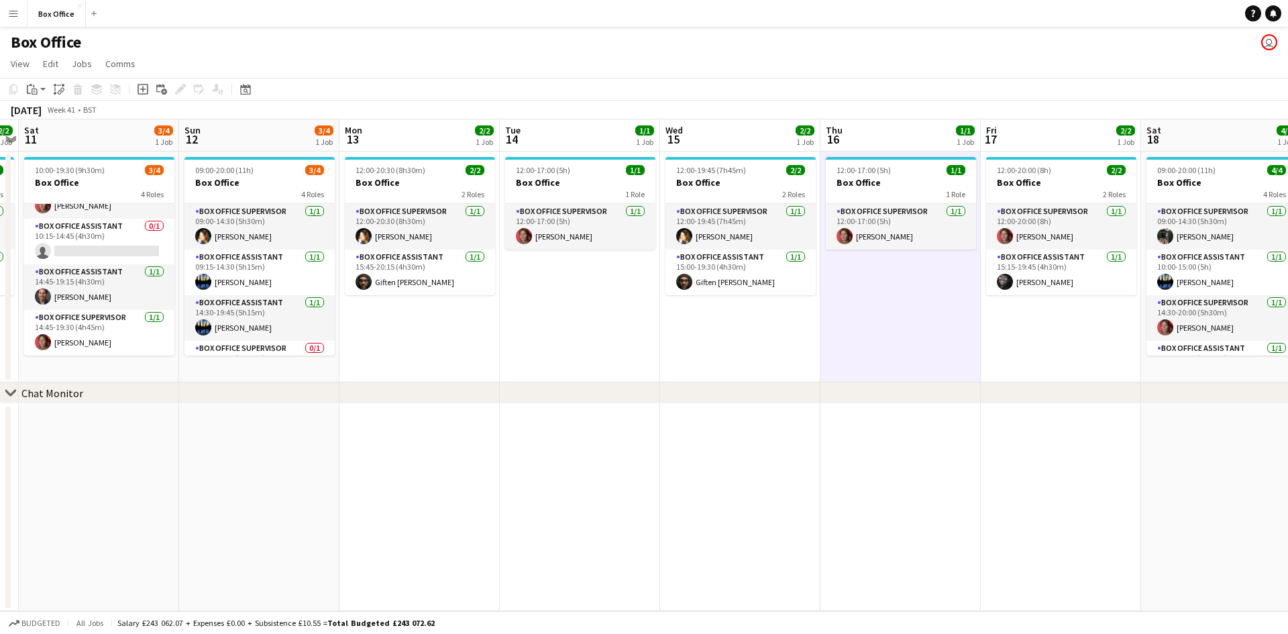
scroll to position [0, 463]
drag, startPoint x: 793, startPoint y: 343, endPoint x: 647, endPoint y: 350, distance: 146.4
click at [512, 350] on app-calendar-viewport "Wed 8 1/1 1 Job Thu 9 2/2 1 Job Fri 10 2/2 1 Job Sat 11 3/4 1 Job Sun 12 3/4 1 …" at bounding box center [644, 365] width 1288 height 492
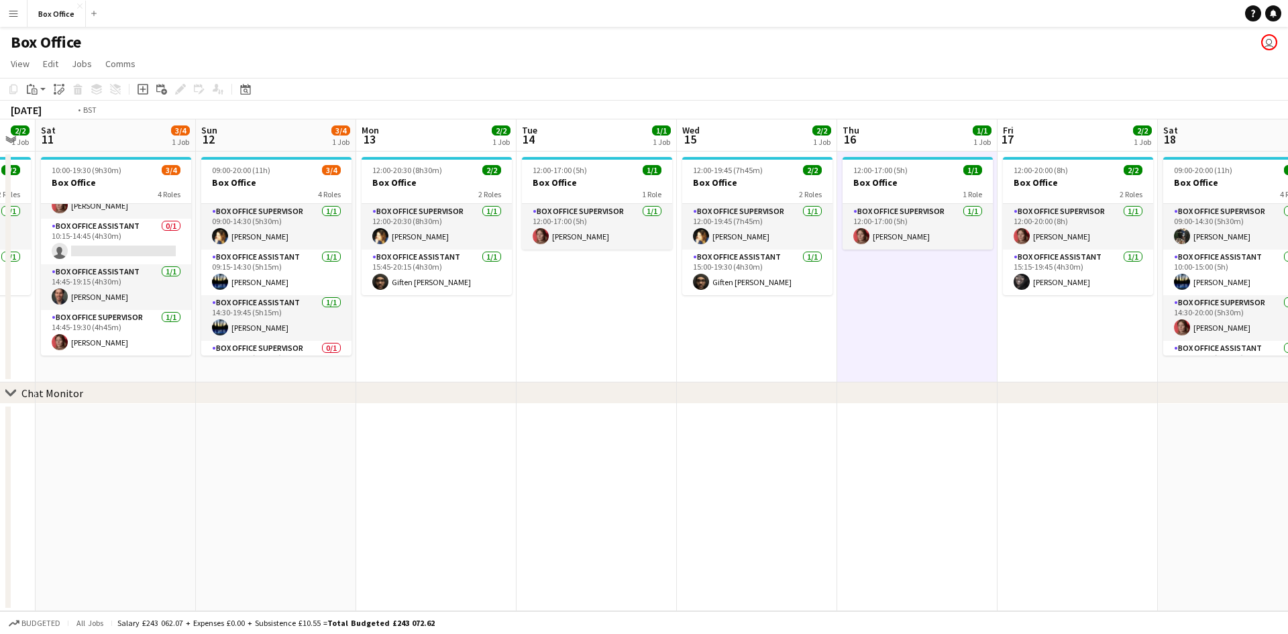
drag, startPoint x: 751, startPoint y: 439, endPoint x: 390, endPoint y: 429, distance: 360.4
click at [394, 430] on app-calendar-viewport "Wed 8 1/1 1 Job Thu 9 2/2 1 Job Fri 10 2/2 1 Job Sat 11 3/4 1 Job Sun 12 3/4 1 …" at bounding box center [644, 365] width 1288 height 492
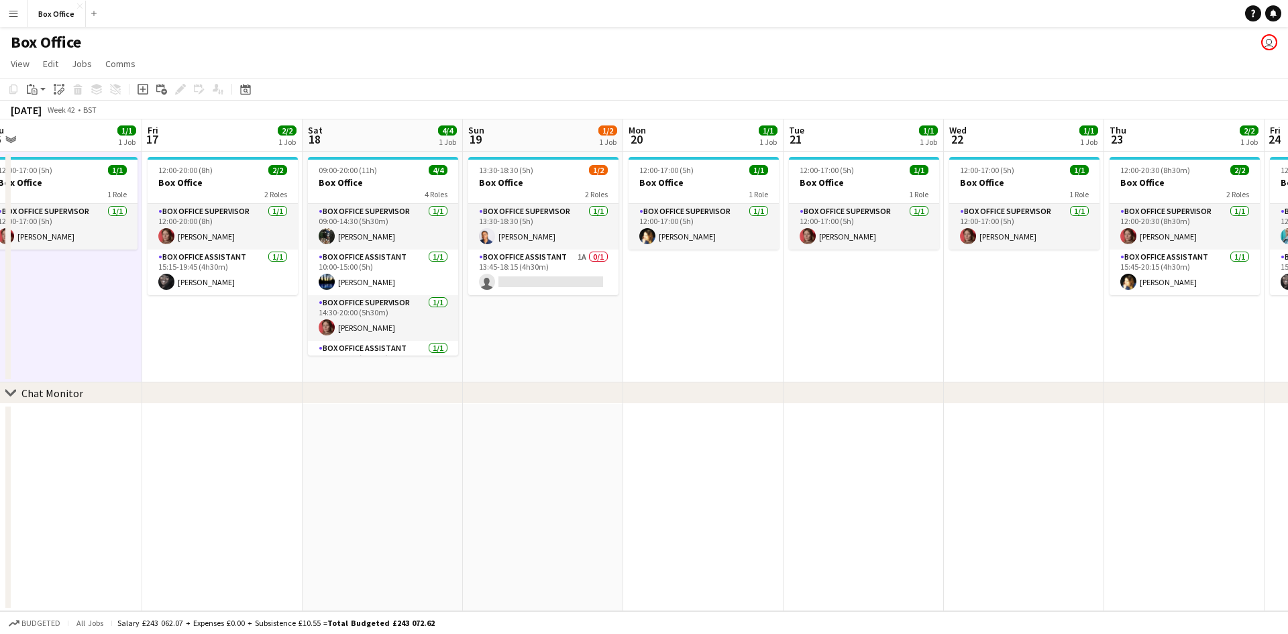
scroll to position [0, 452]
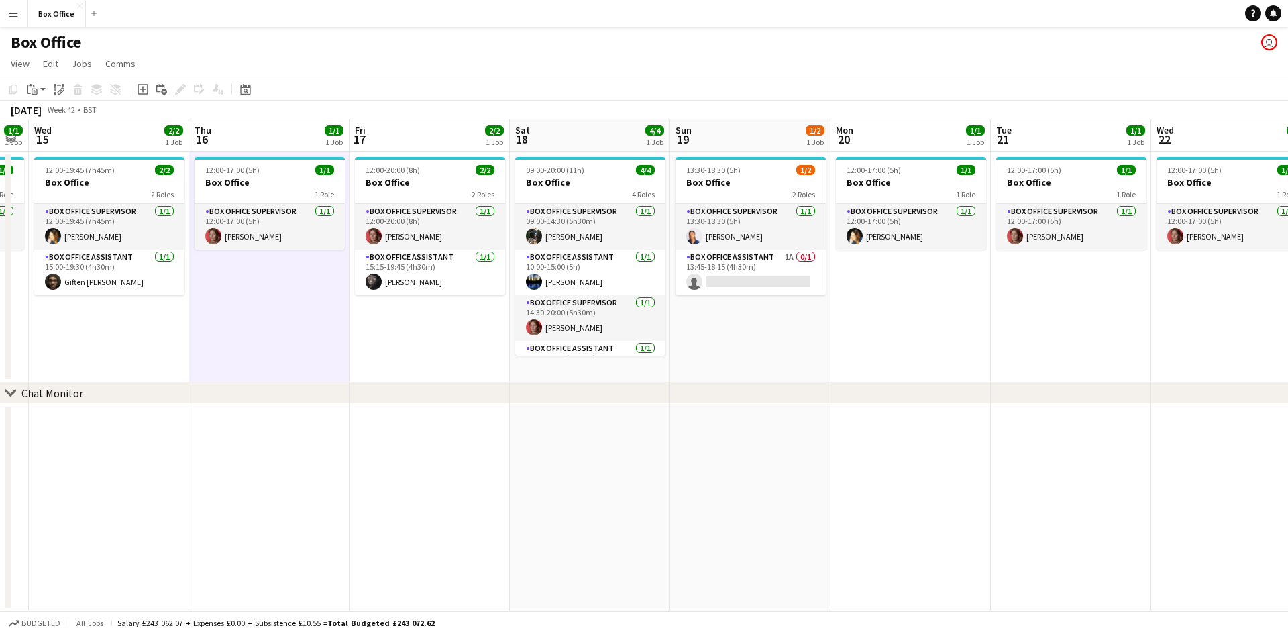
drag, startPoint x: 1182, startPoint y: 361, endPoint x: 614, endPoint y: 396, distance: 569.3
click at [512, 396] on div "chevron-right Chat Monitor Sun 12 3/4 1 Job Mon 13 2/2 1 Job Tue 14 1/1 1 Job W…" at bounding box center [644, 365] width 1288 height 492
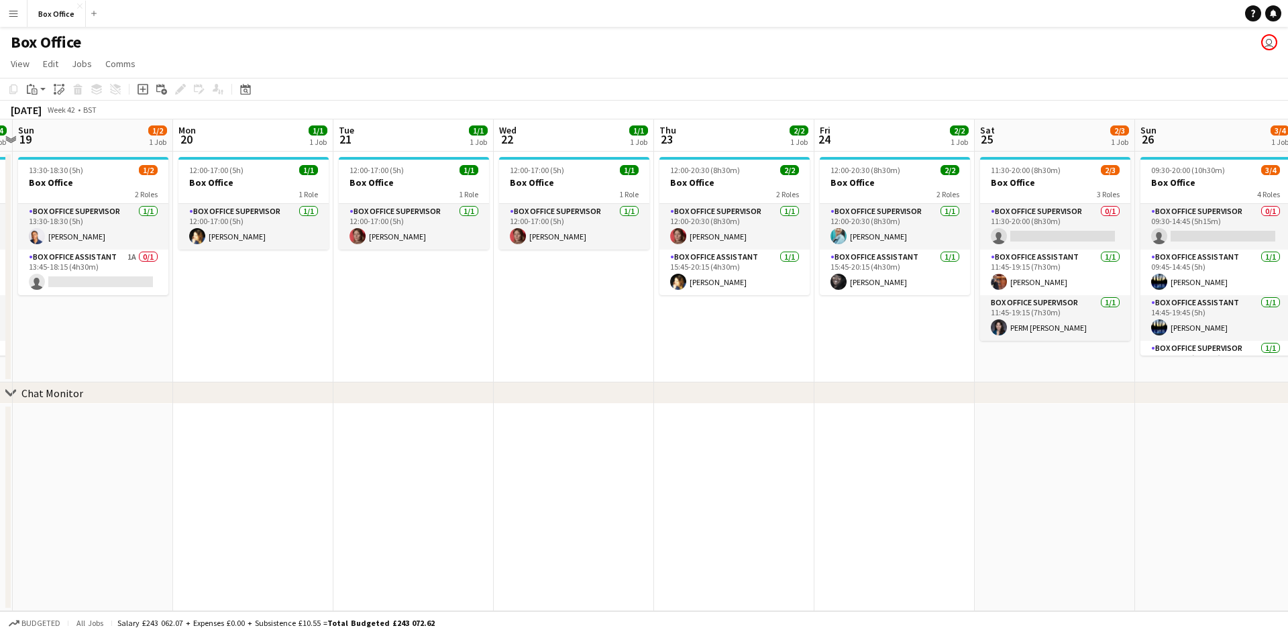
scroll to position [0, 470]
drag, startPoint x: 1130, startPoint y: 335, endPoint x: 470, endPoint y: 279, distance: 661.8
click at [470, 279] on app-calendar-viewport "Thu 16 1/1 1 Job Fri 17 2/2 1 Job Sat 18 4/4 1 Job Sun 19 1/2 1 Job Mon 20 1/1 …" at bounding box center [644, 365] width 1288 height 492
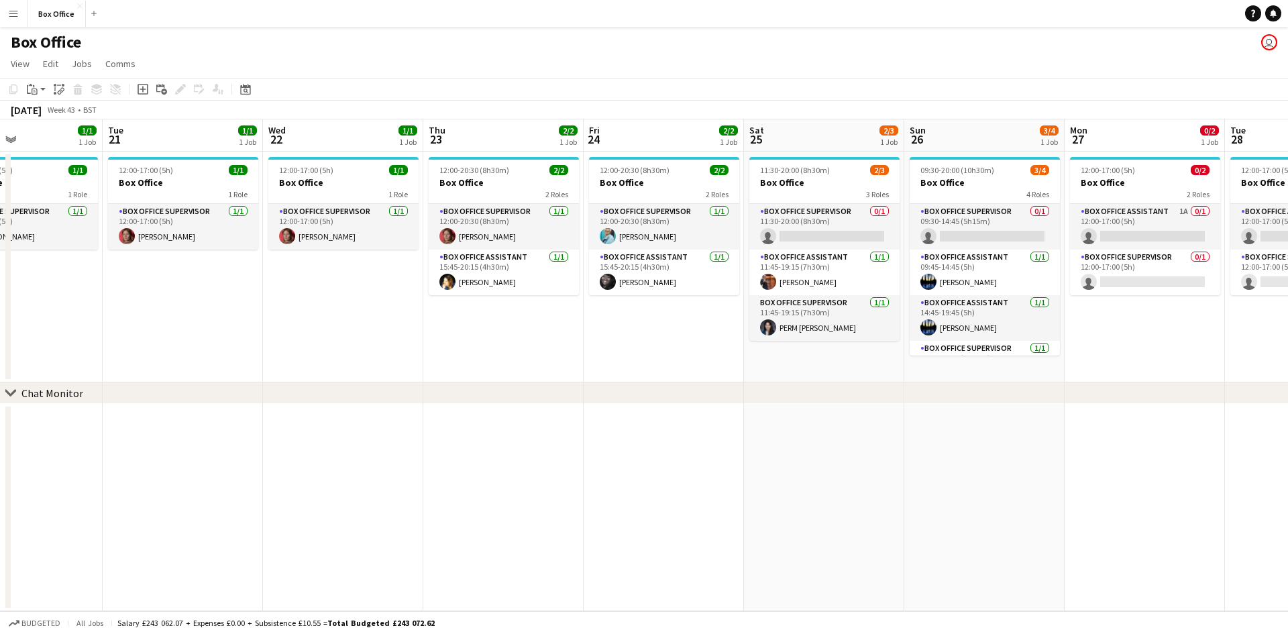
drag, startPoint x: 810, startPoint y: 337, endPoint x: 347, endPoint y: 316, distance: 462.7
click at [260, 323] on app-calendar-viewport "Sat 18 4/4 1 Job Sun 19 1/2 1 Job Mon 20 1/1 1 Job Tue 21 1/1 1 Job Wed 22 1/1 …" at bounding box center [644, 365] width 1288 height 492
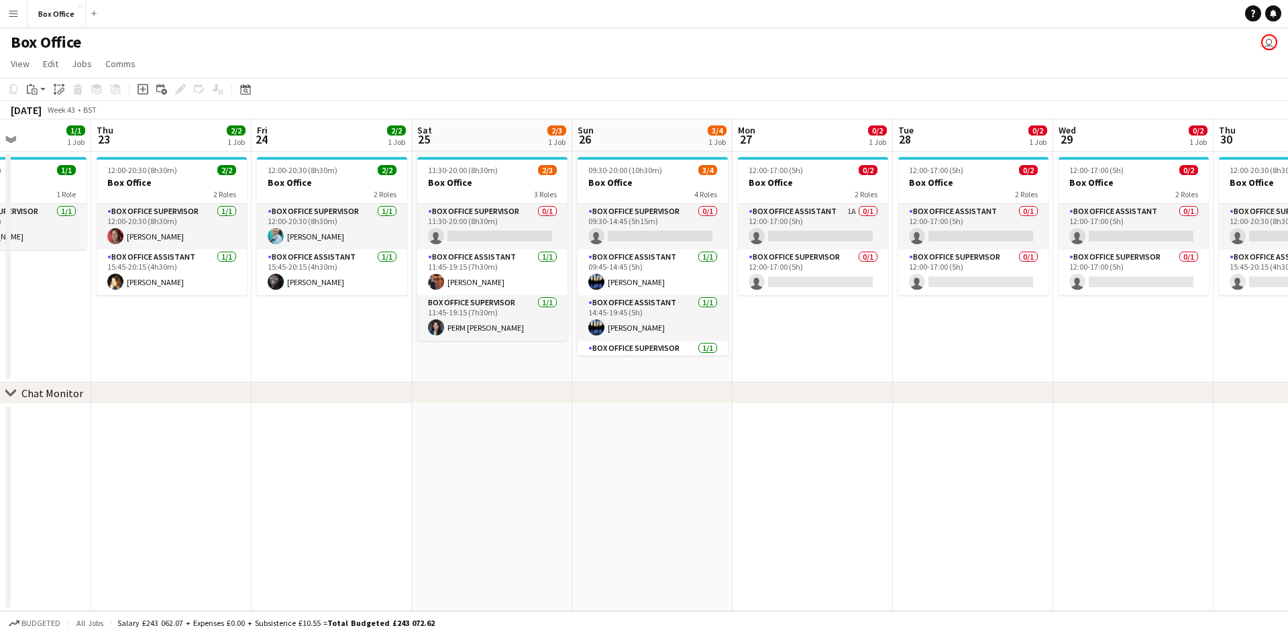
scroll to position [0, 390]
drag, startPoint x: 1001, startPoint y: 335, endPoint x: 989, endPoint y: 337, distance: 12.2
click at [512, 337] on app-calendar-viewport "Mon 20 1/1 1 Job Tue 21 1/1 1 Job Wed 22 1/1 1 Job Thu 23 2/2 1 Job Fri 24 2/2 …" at bounding box center [644, 365] width 1288 height 492
